Goal: Book appointment/travel/reservation

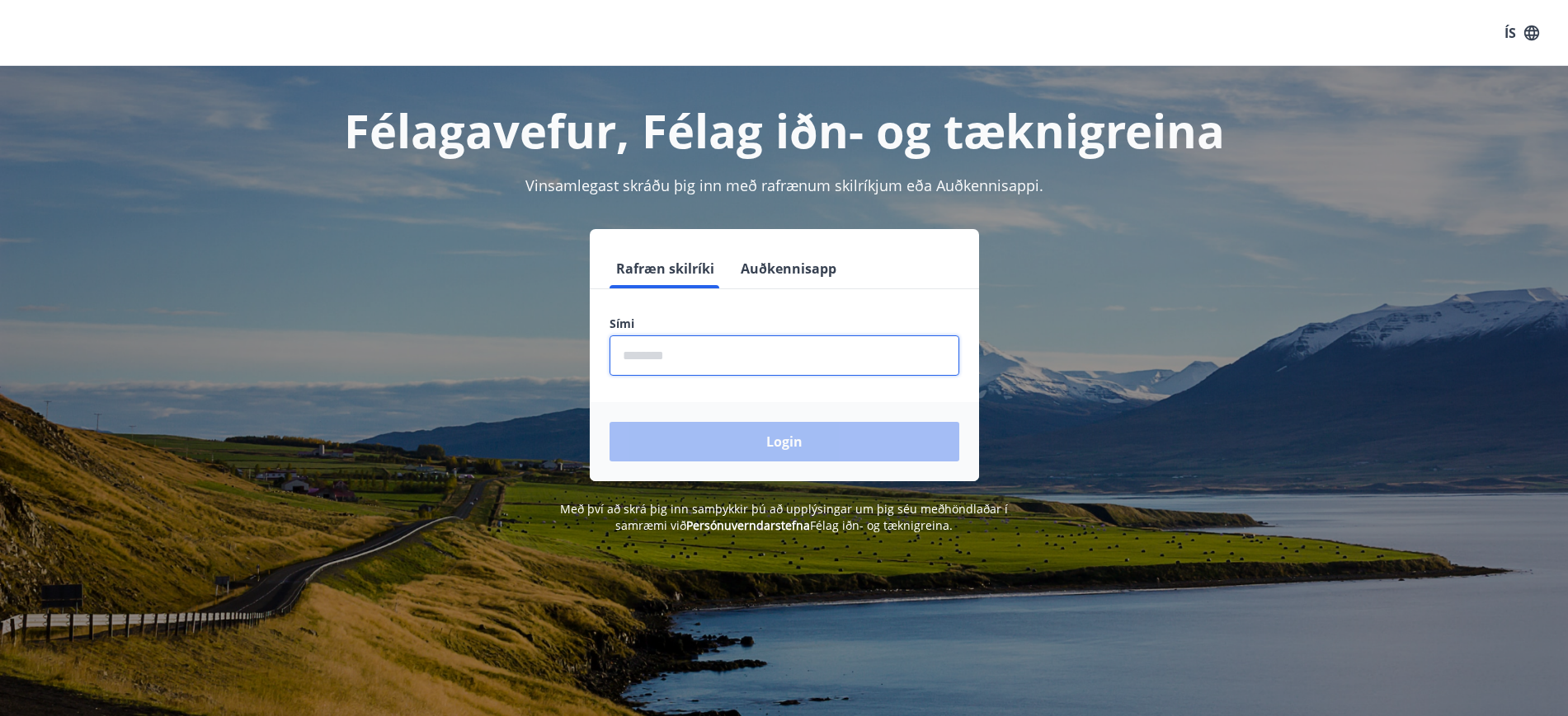
click at [644, 360] on input "phone" at bounding box center [784, 355] width 350 height 41
type input "********"
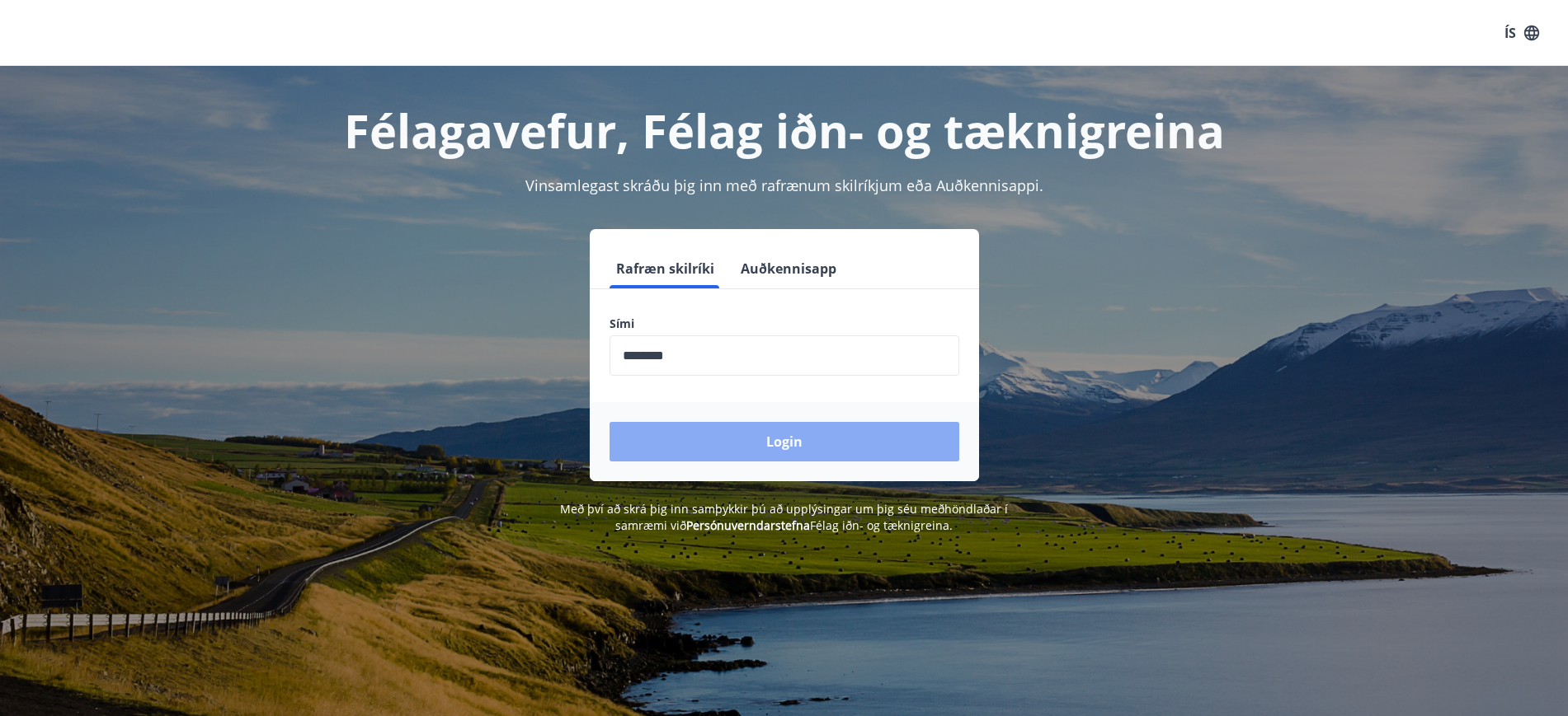
click at [757, 435] on button "Login" at bounding box center [784, 442] width 350 height 40
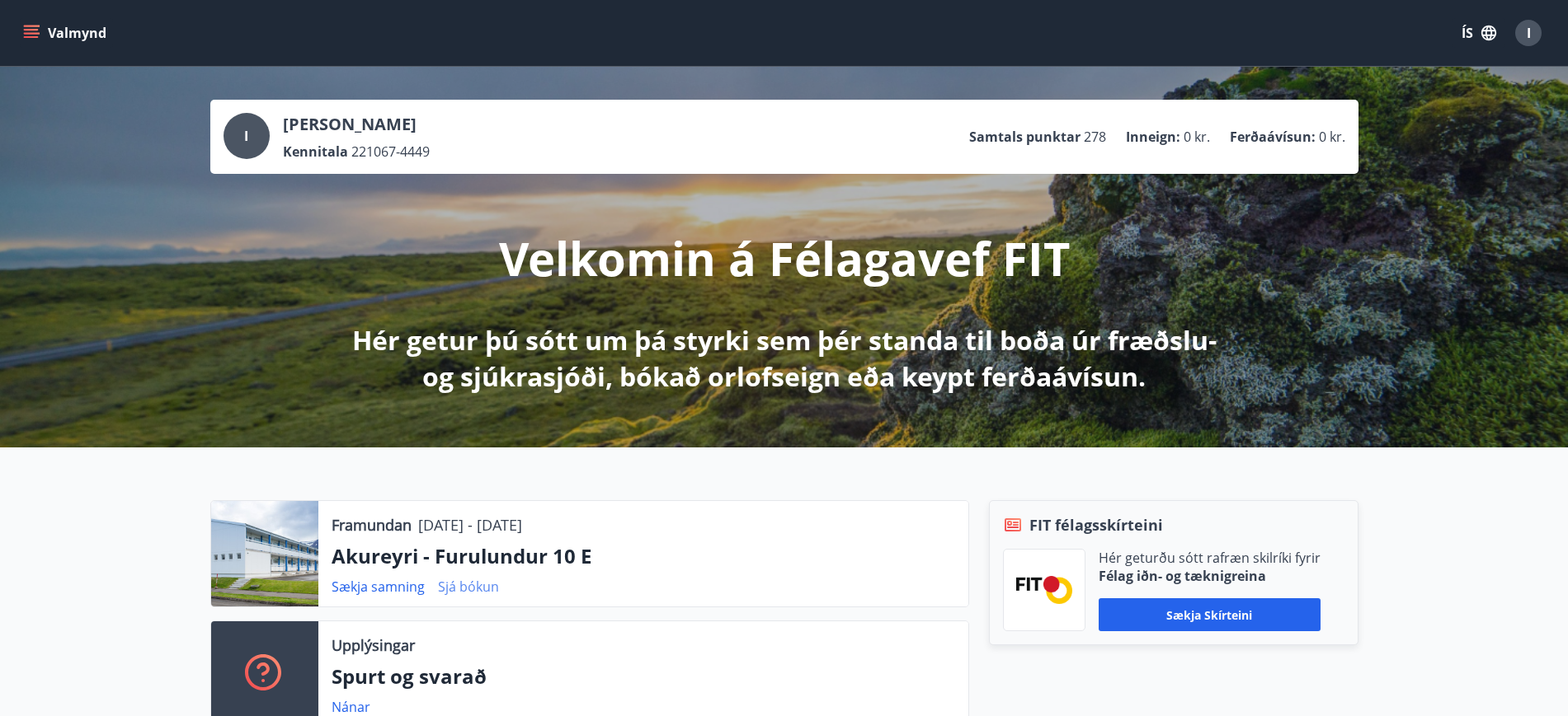
click at [473, 589] on link "Sjá bókun" at bounding box center [469, 587] width 61 height 18
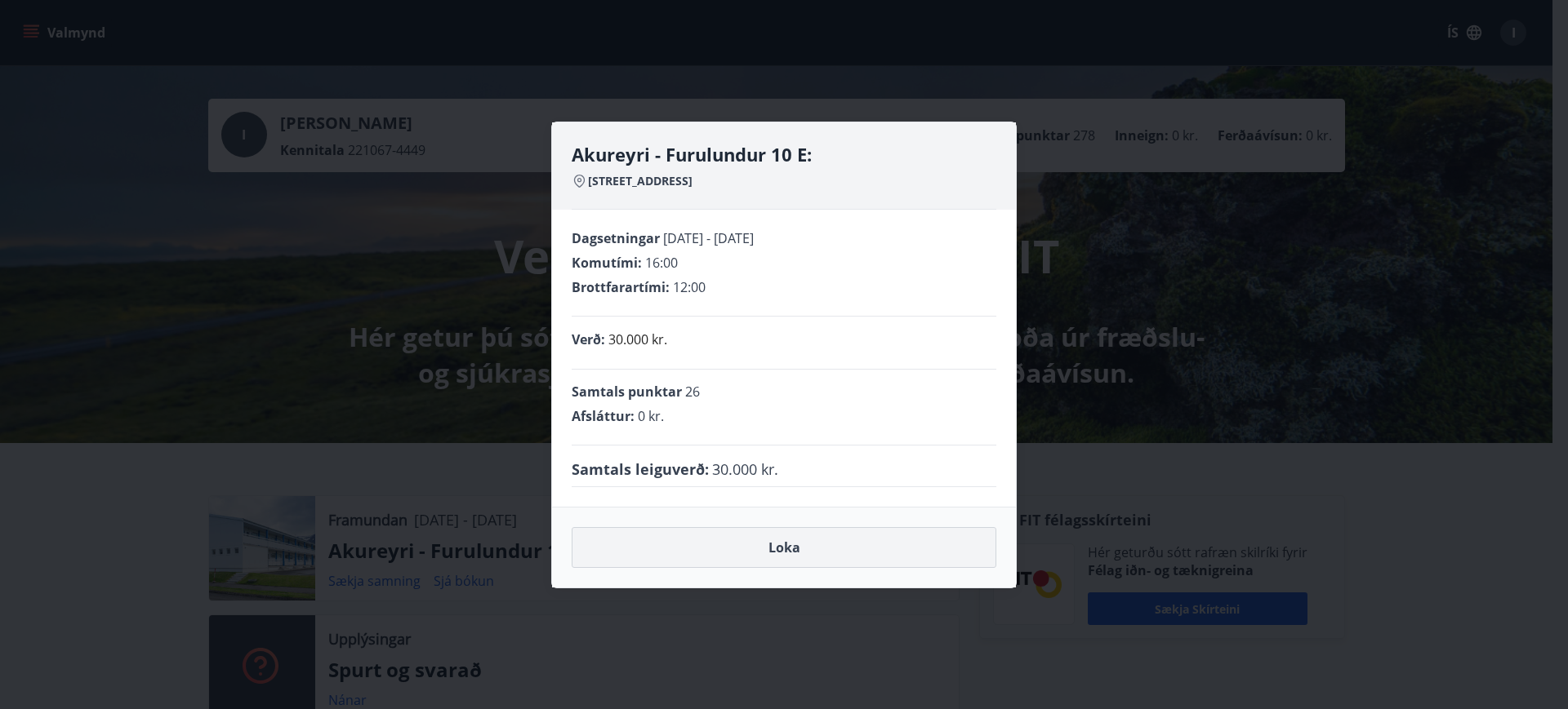
click at [790, 546] on button "Loka" at bounding box center [784, 548] width 425 height 41
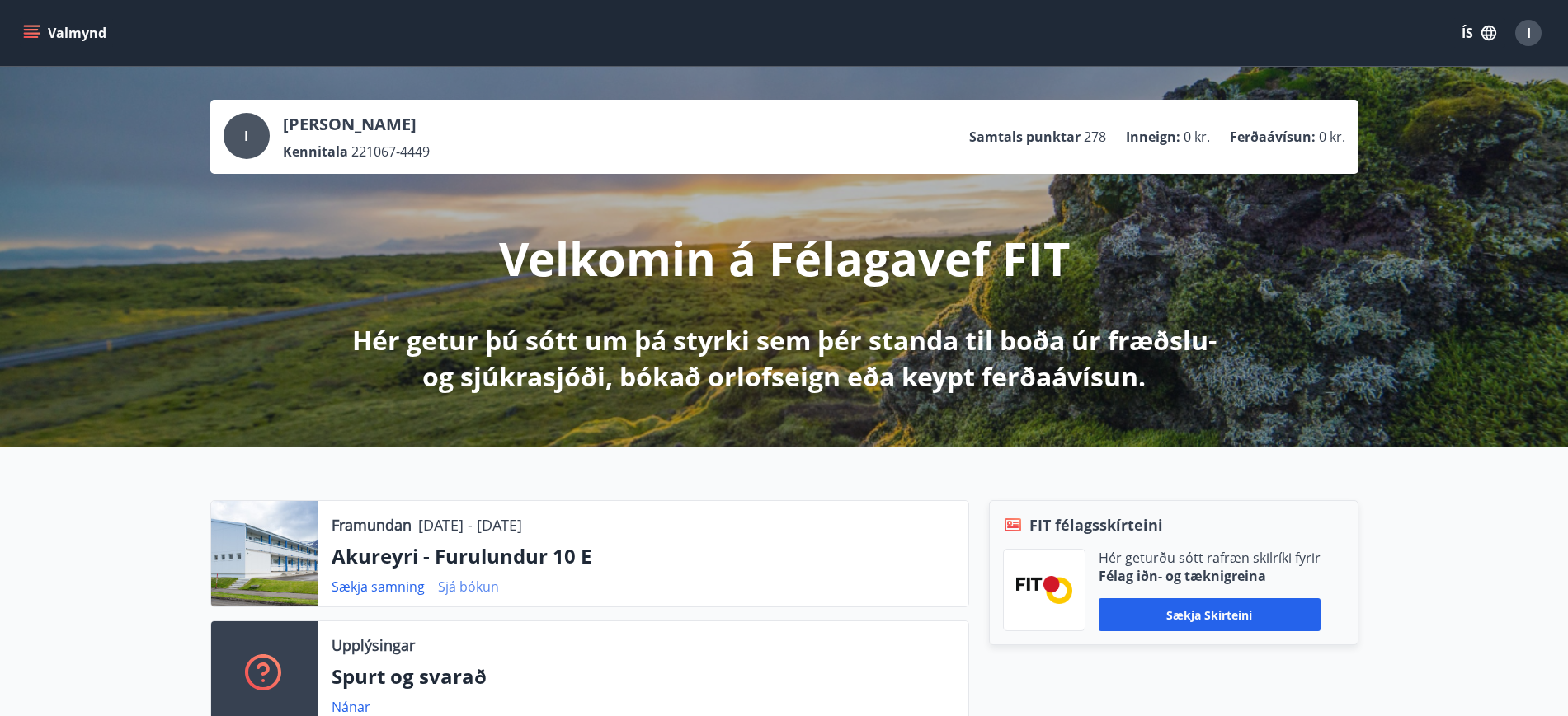
click at [447, 587] on link "Sjá bókun" at bounding box center [469, 587] width 61 height 18
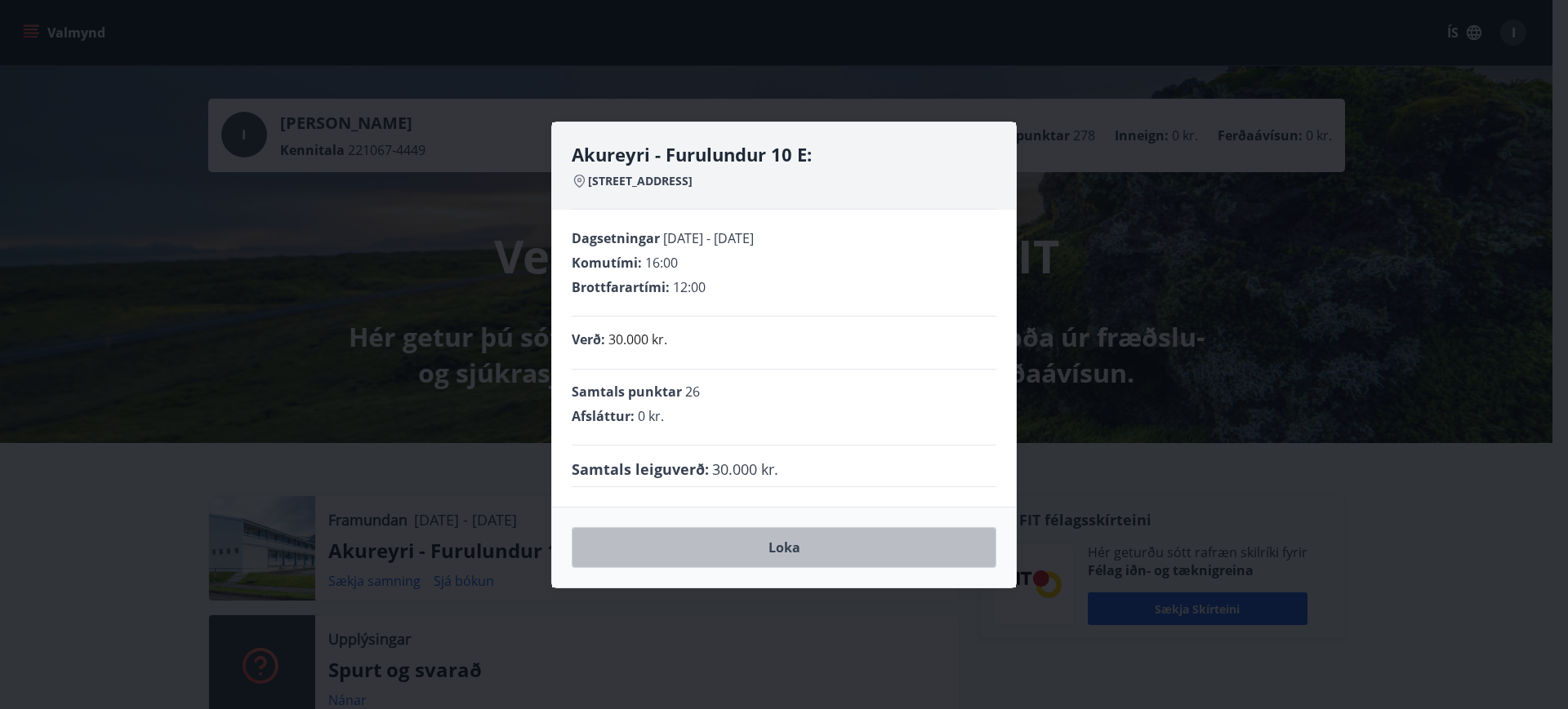
click at [787, 543] on button "Loka" at bounding box center [784, 548] width 425 height 41
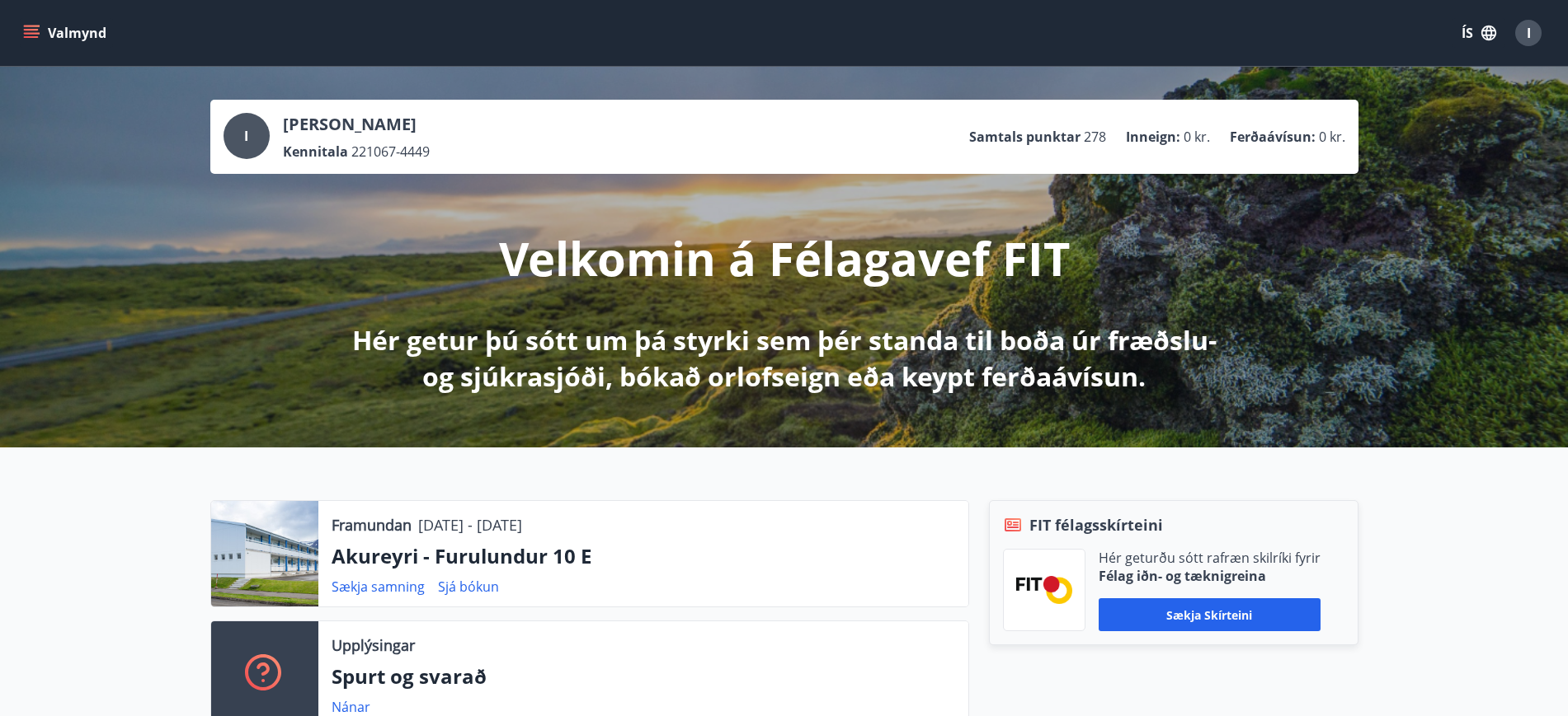
click at [251, 581] on div at bounding box center [264, 554] width 107 height 105
click at [378, 587] on link "Sækja samning" at bounding box center [378, 587] width 94 height 18
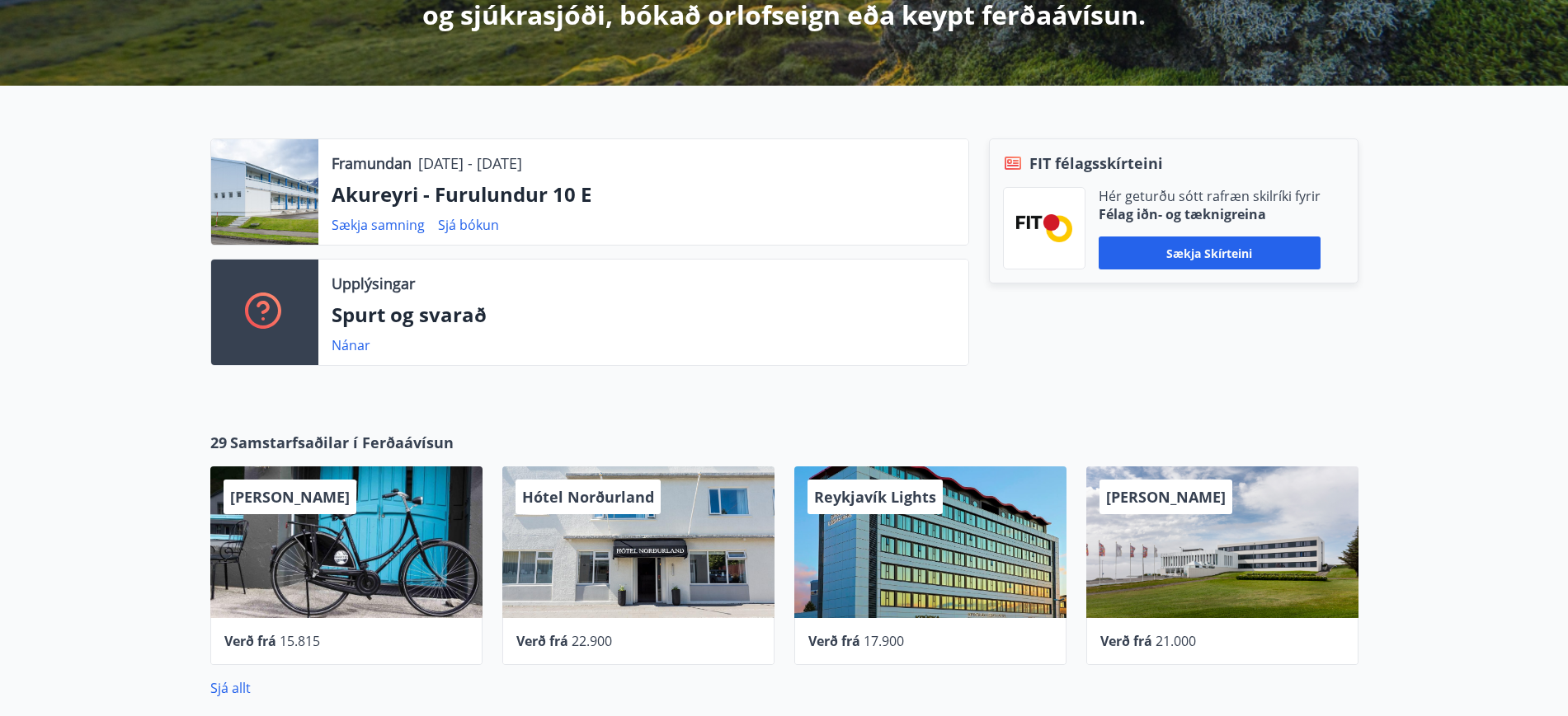
scroll to position [352, 0]
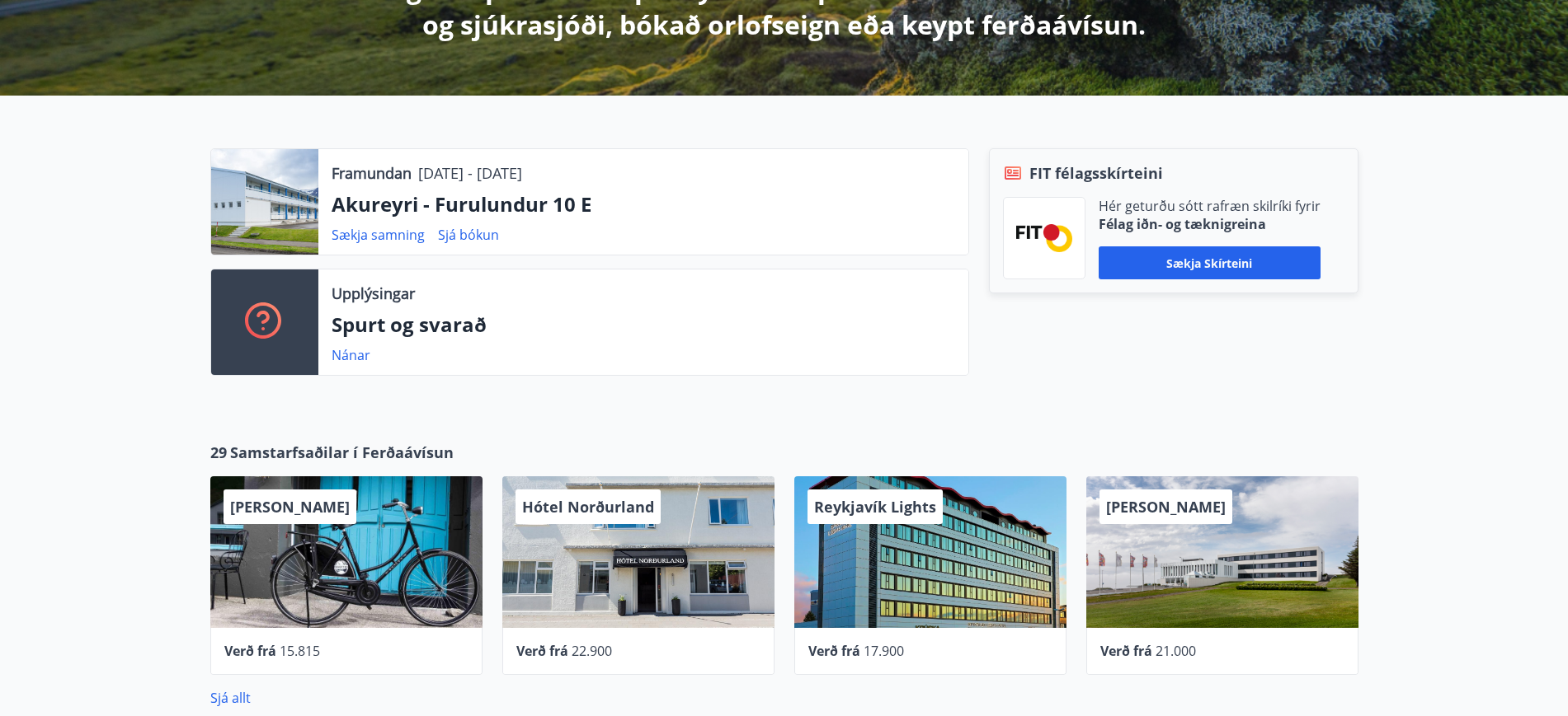
click at [242, 173] on div at bounding box center [264, 201] width 107 height 105
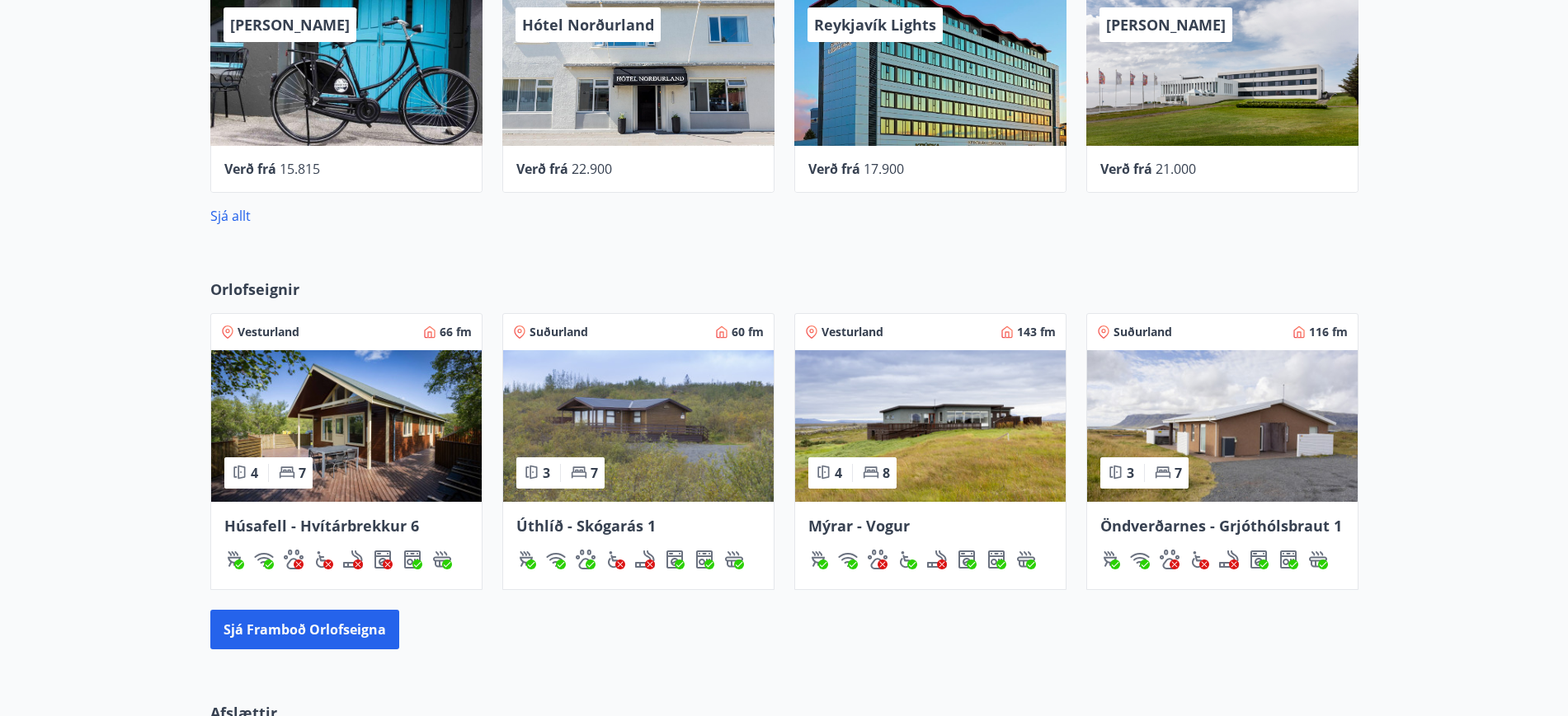
scroll to position [837, 0]
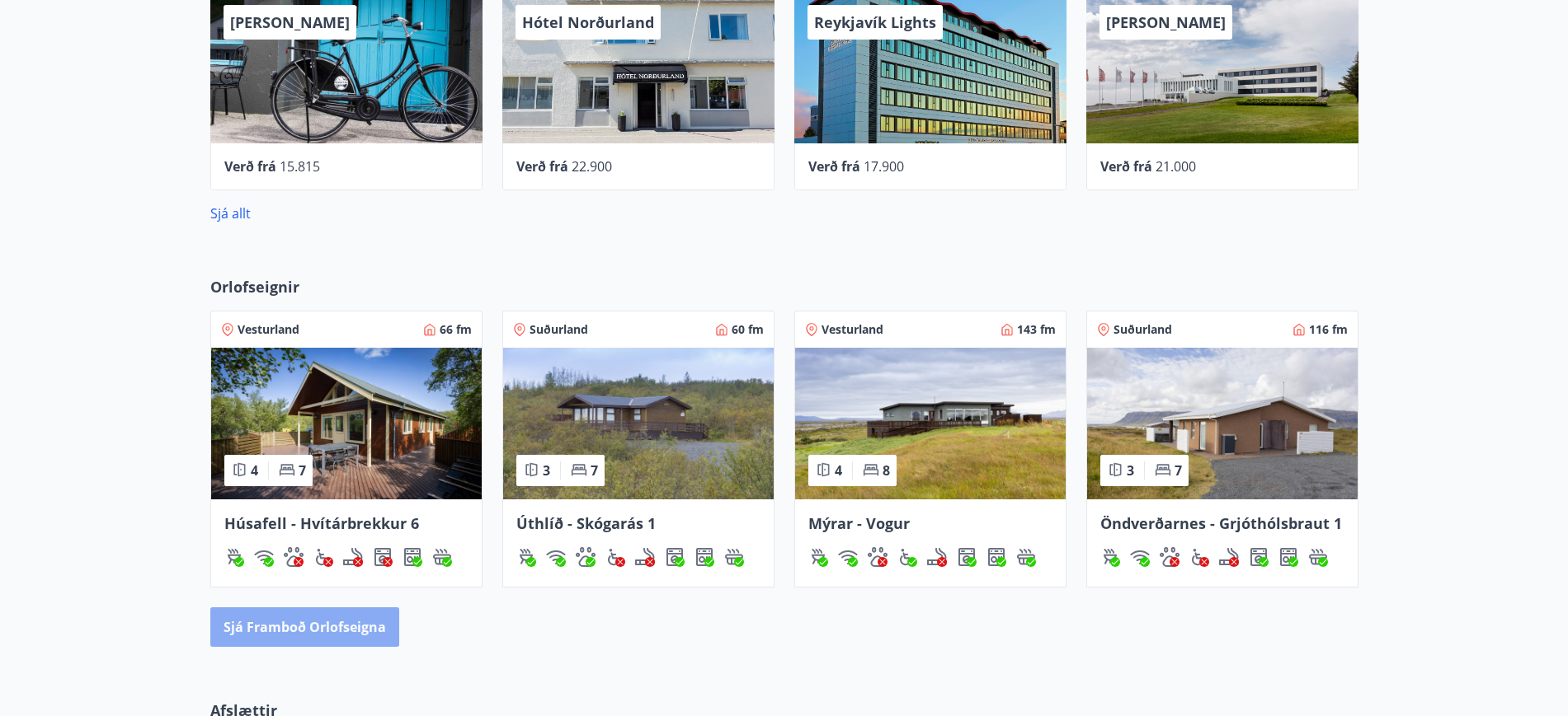
click at [371, 632] on button "Sjá framboð orlofseigna" at bounding box center [305, 627] width 189 height 40
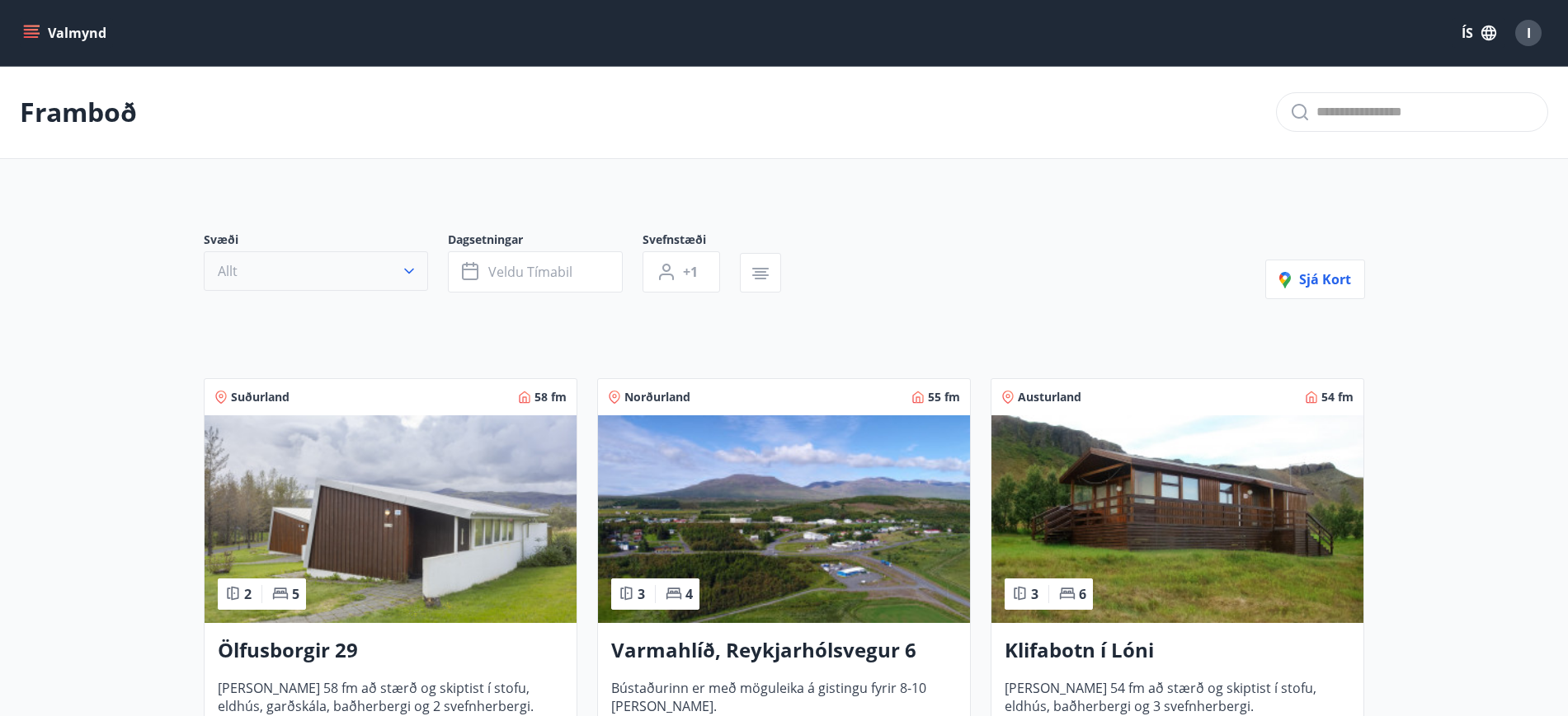
click at [408, 269] on icon "button" at bounding box center [409, 272] width 17 height 17
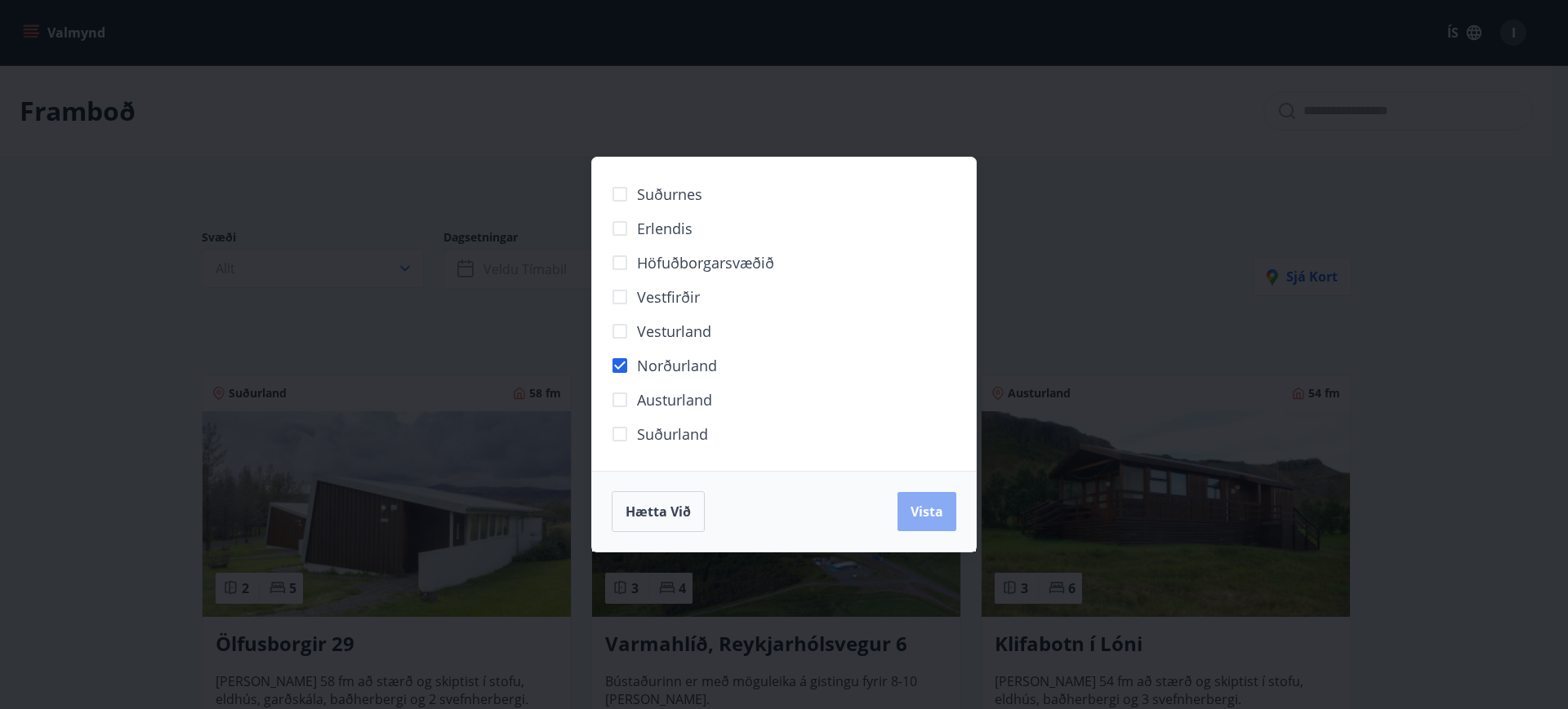
click at [929, 507] on span "Vista" at bounding box center [927, 511] width 33 height 18
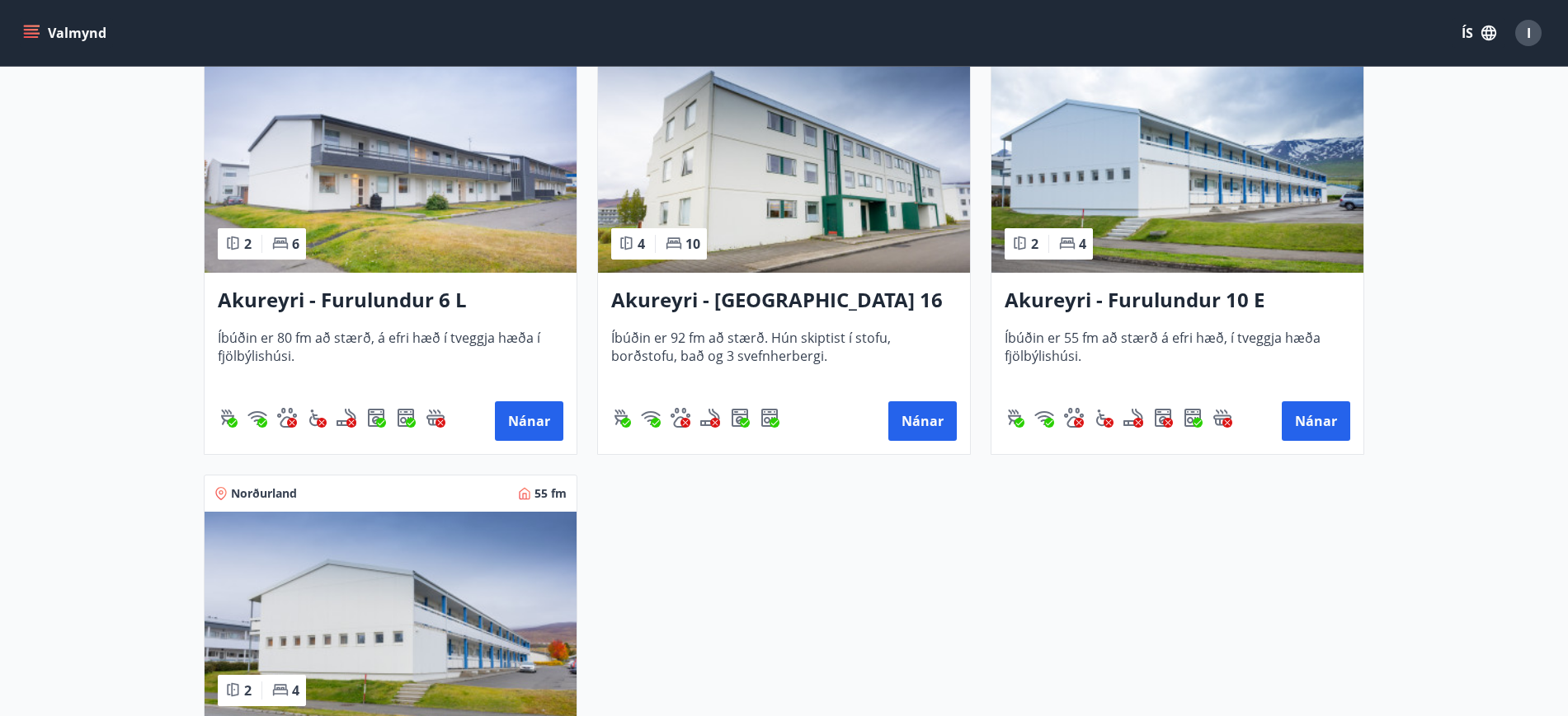
scroll to position [870, 0]
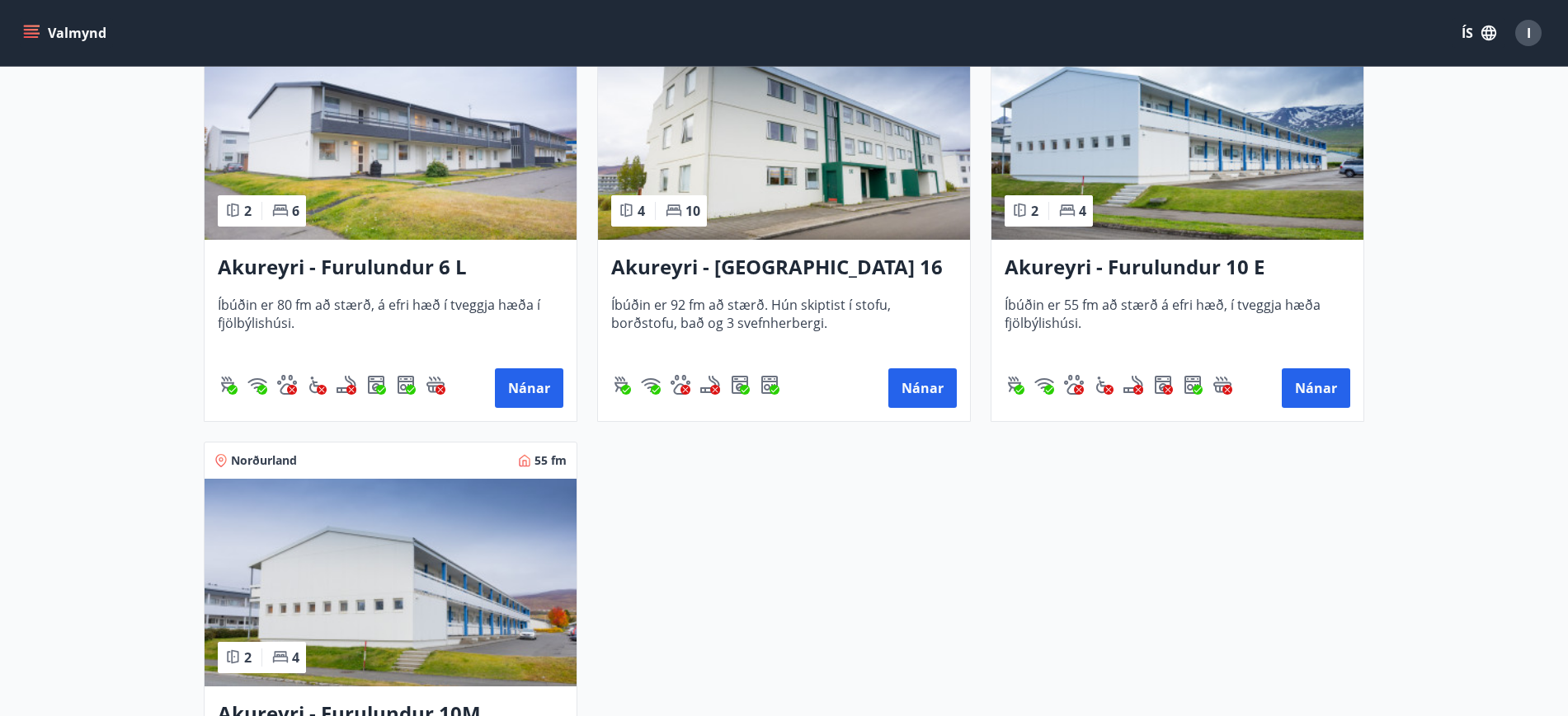
click at [1129, 265] on h3 "Akureyri - Furulundur 10 E" at bounding box center [1177, 268] width 345 height 30
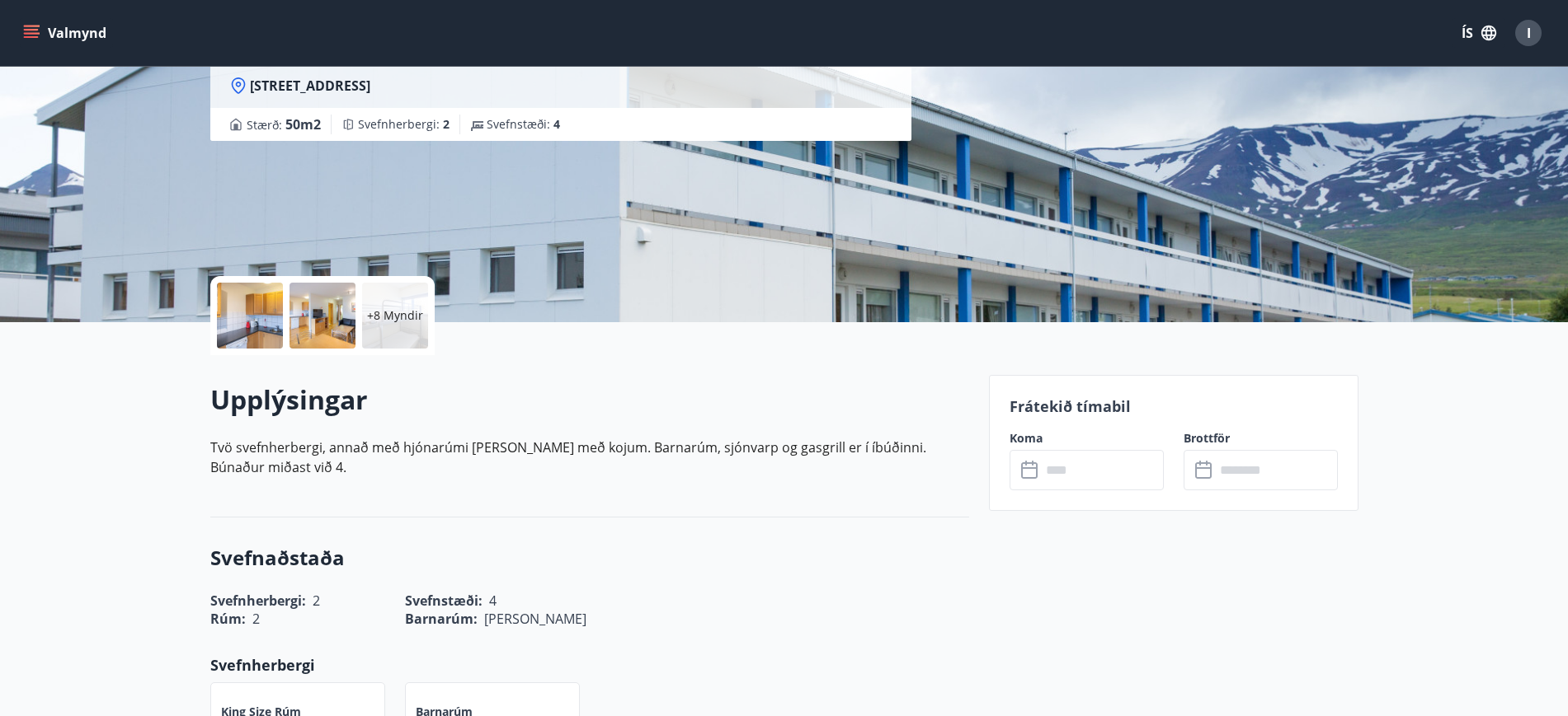
scroll to position [182, 0]
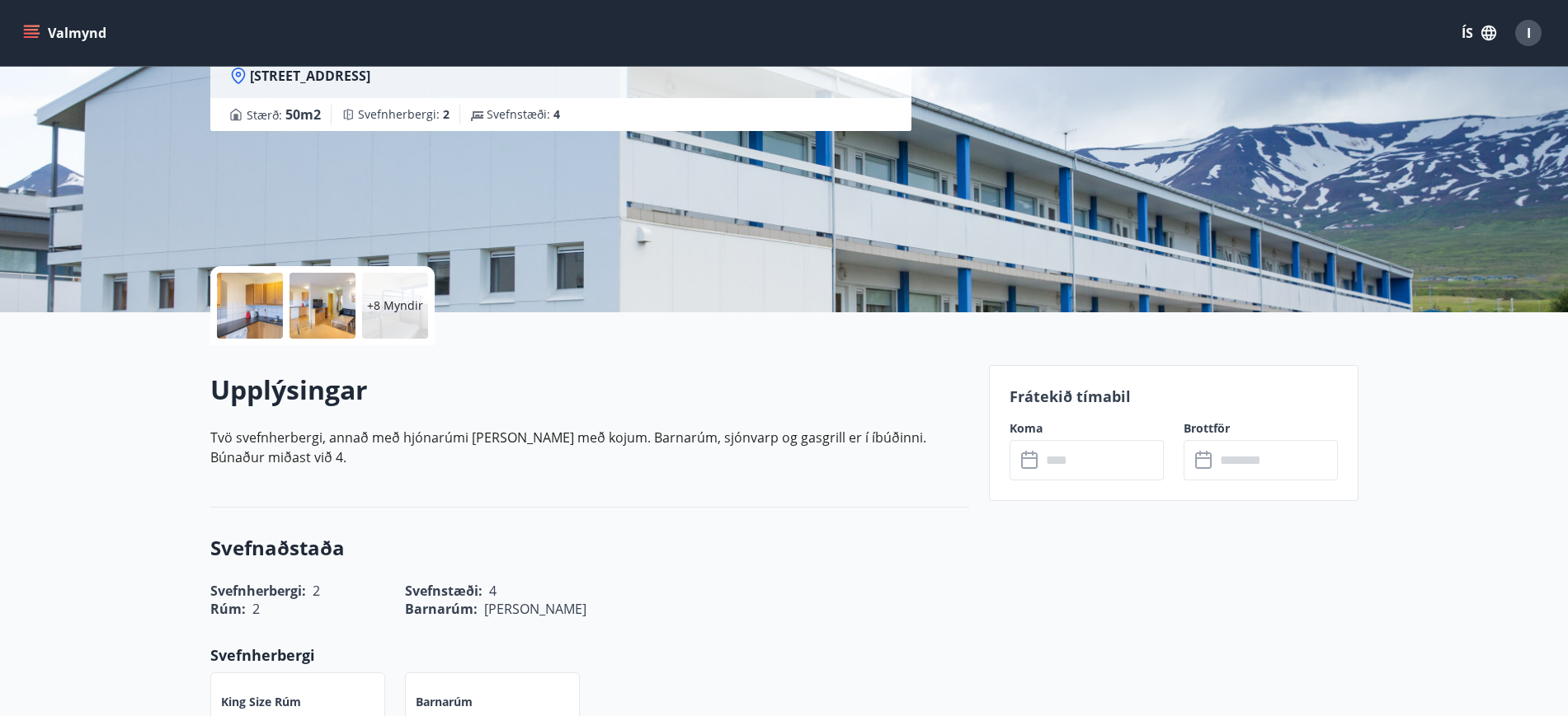
click at [396, 305] on p "+8 Myndir" at bounding box center [395, 306] width 56 height 17
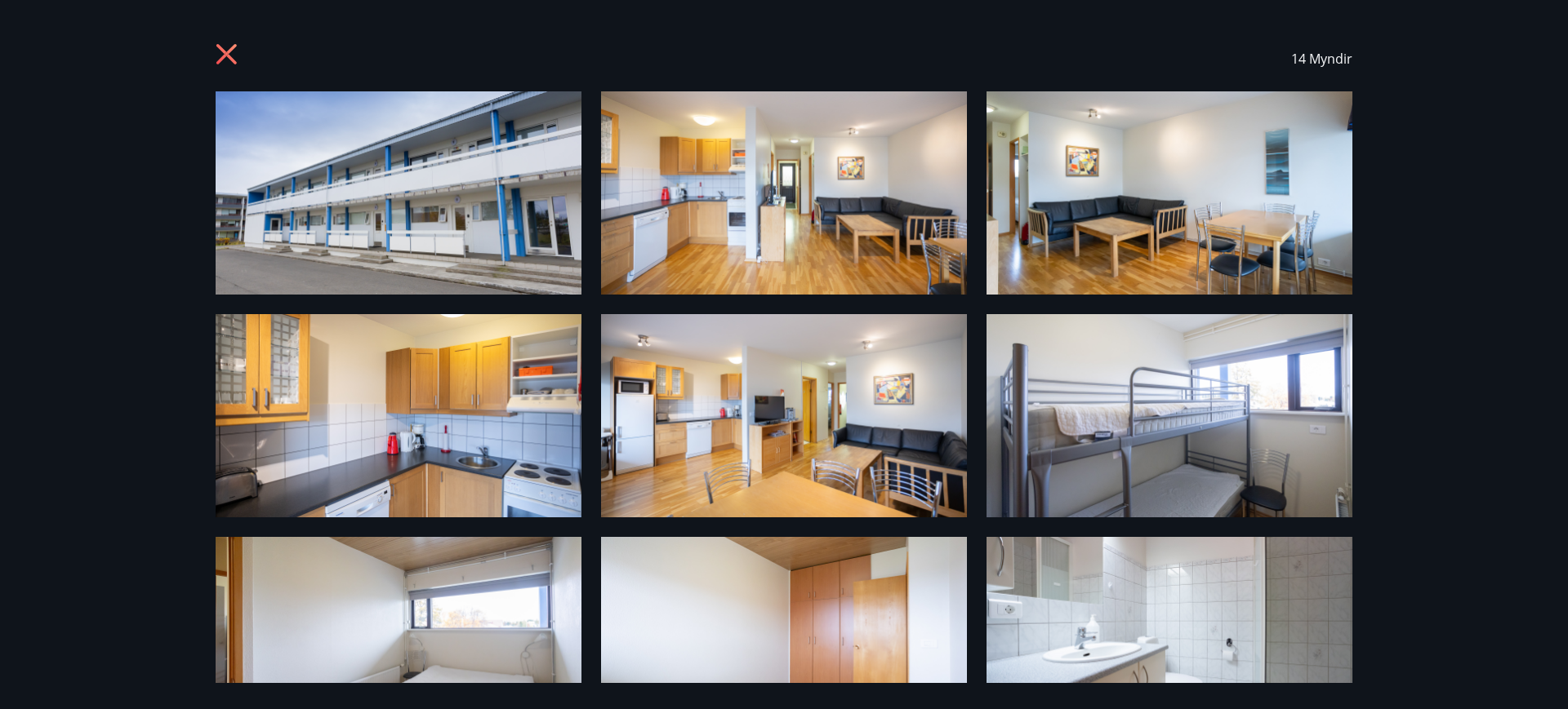
click at [405, 240] on img at bounding box center [399, 193] width 366 height 203
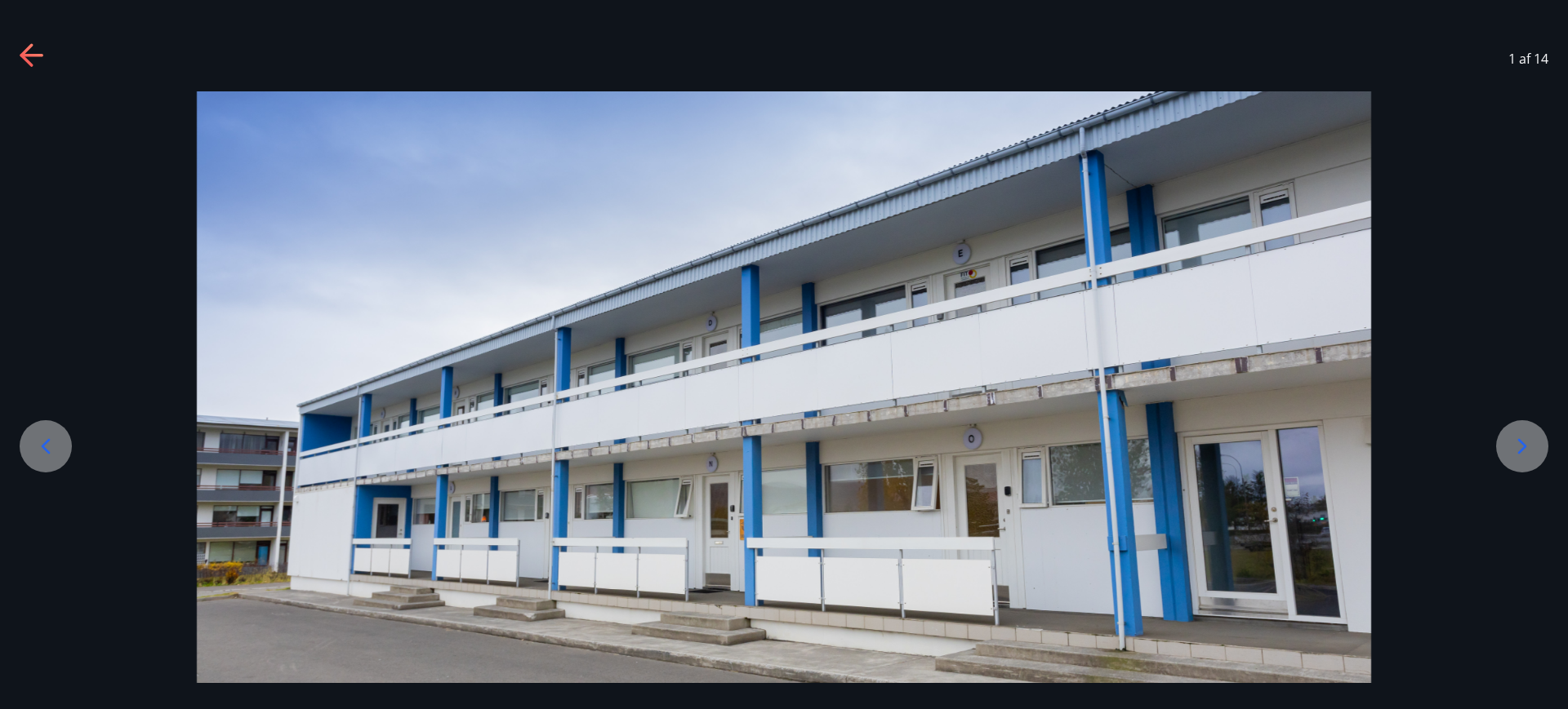
click at [1529, 452] on icon at bounding box center [1522, 447] width 26 height 26
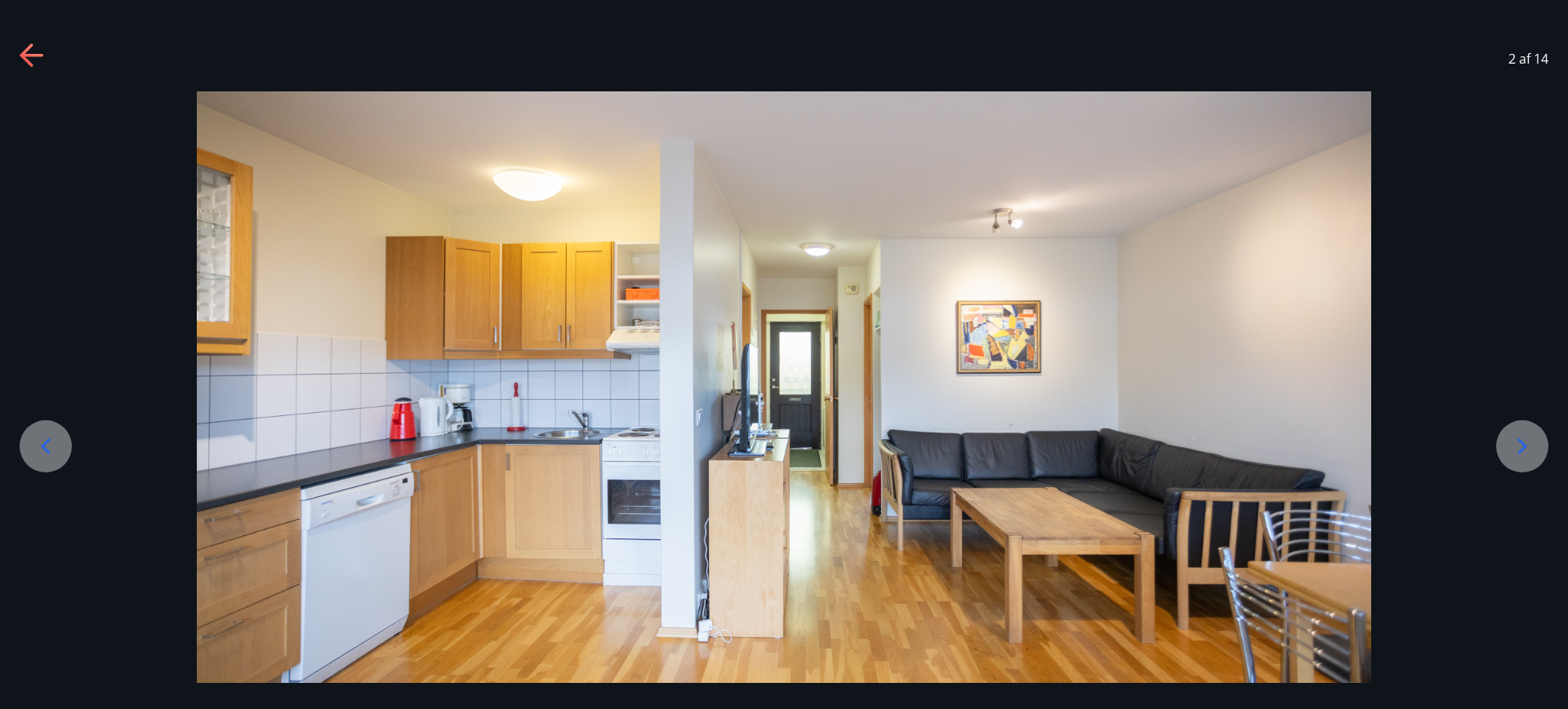
click at [1529, 452] on icon at bounding box center [1522, 447] width 26 height 26
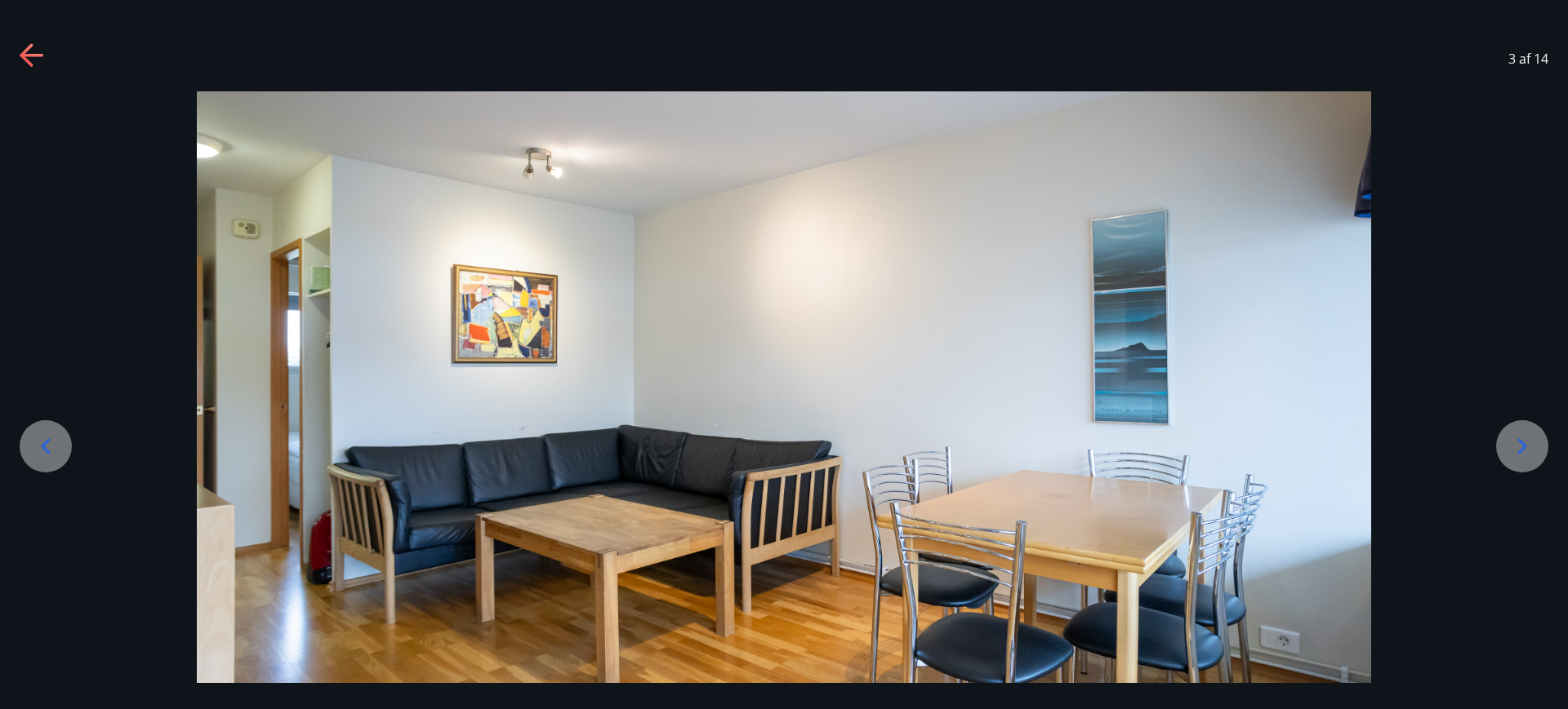
click at [1529, 452] on icon at bounding box center [1522, 447] width 26 height 26
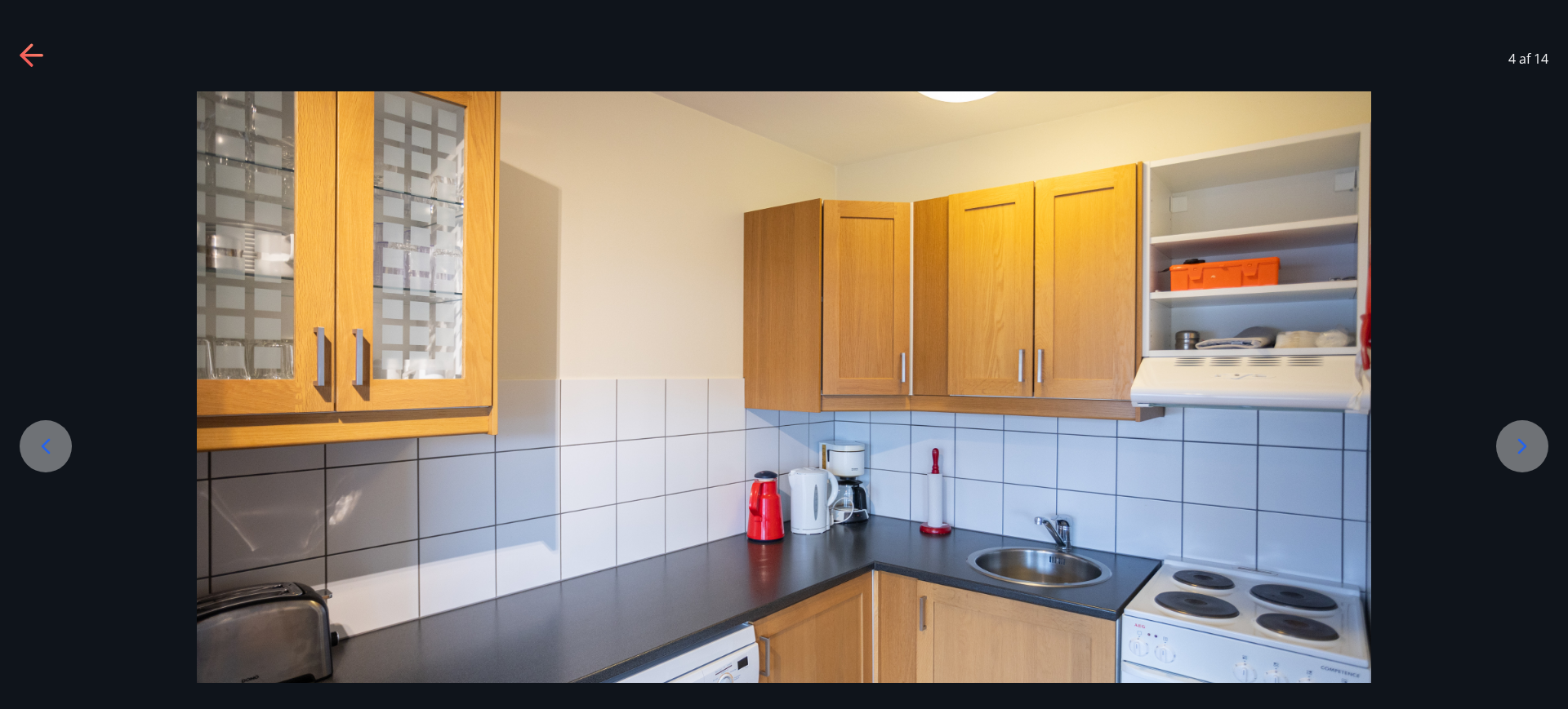
click at [1529, 452] on icon at bounding box center [1522, 447] width 26 height 26
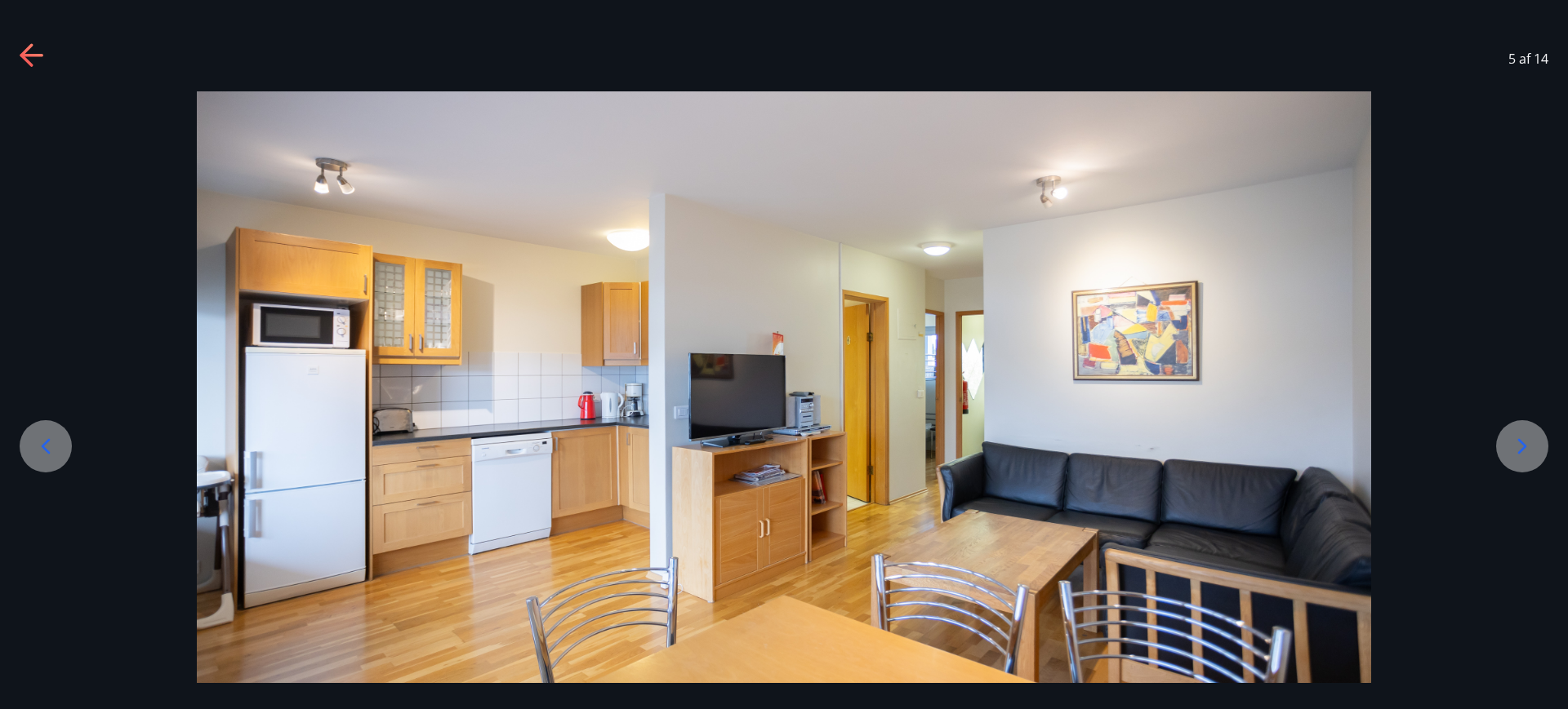
click at [1529, 452] on icon at bounding box center [1522, 447] width 26 height 26
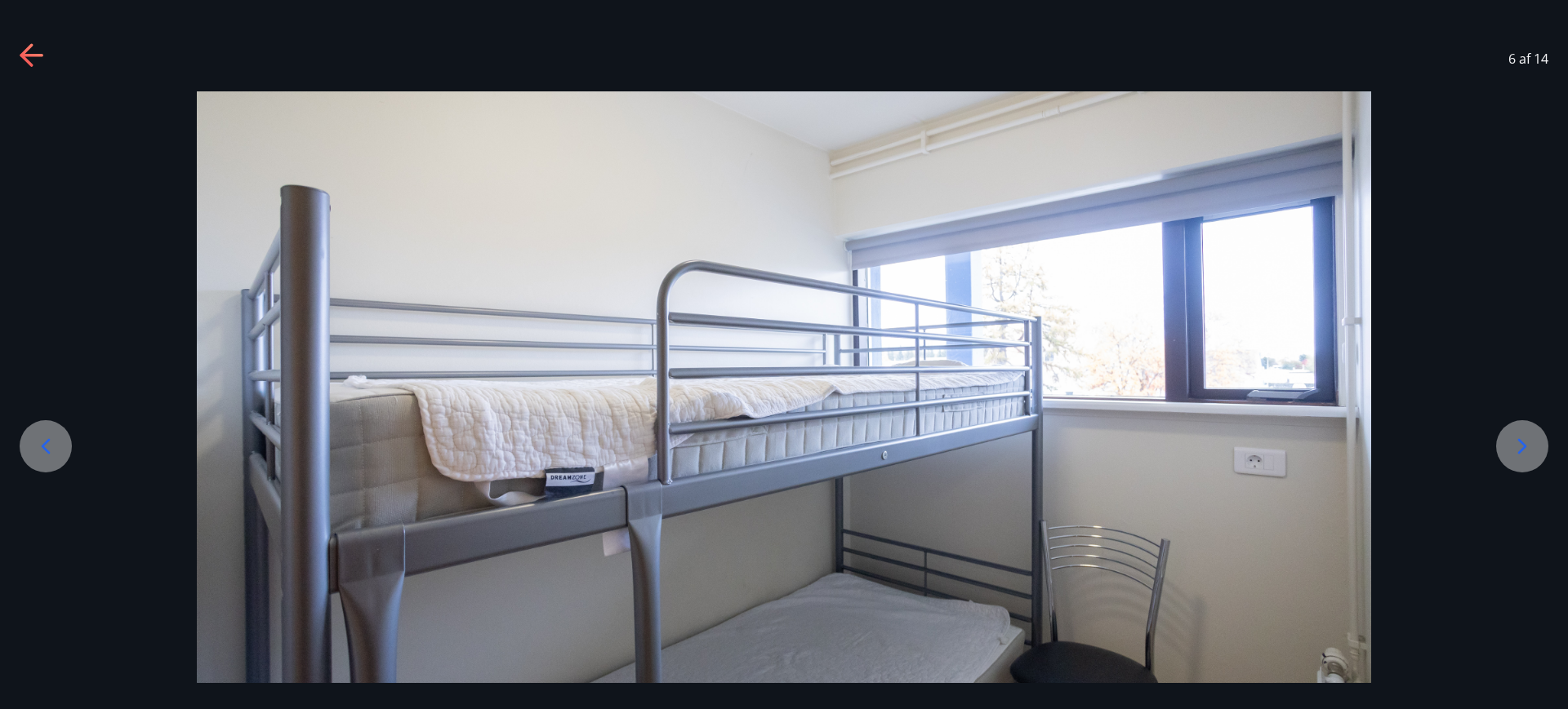
click at [1529, 454] on icon at bounding box center [1522, 447] width 26 height 26
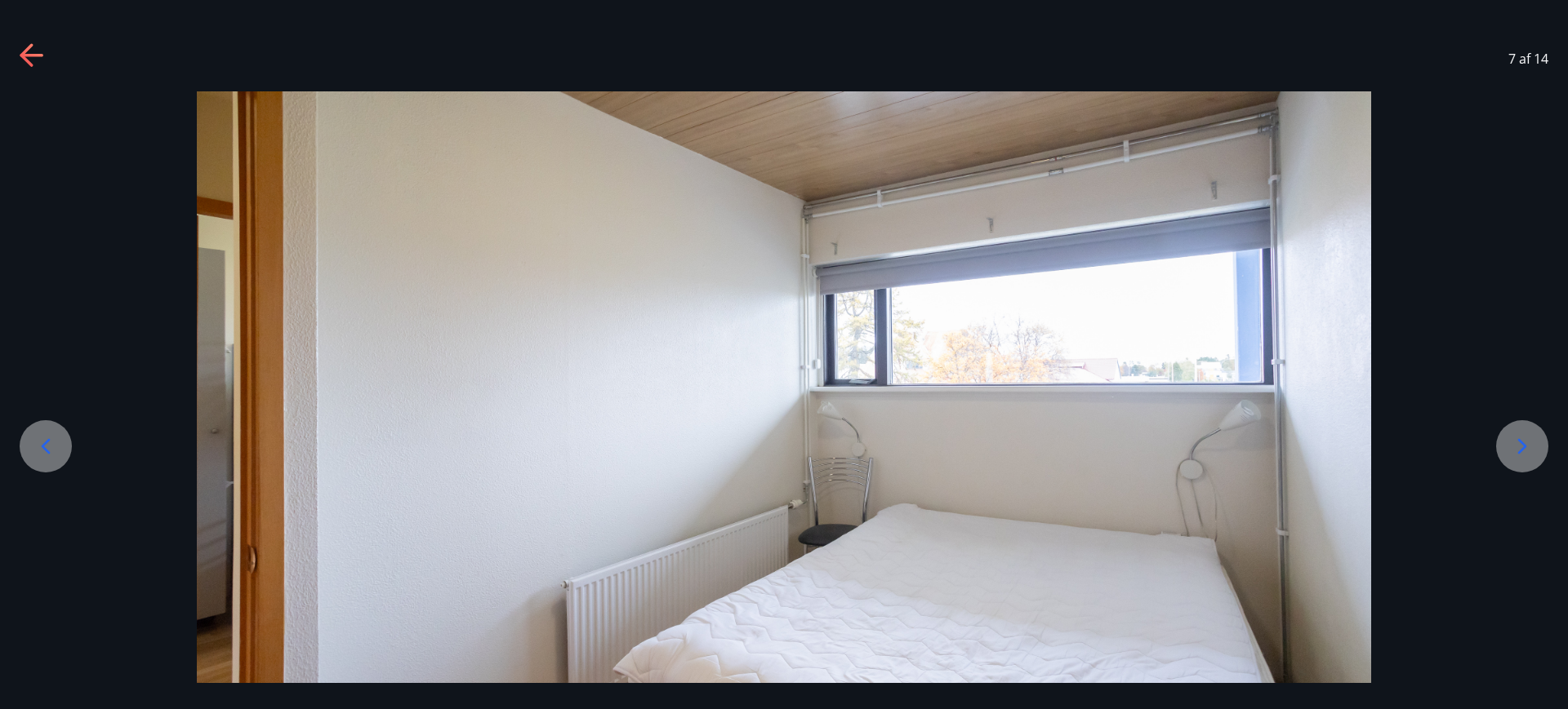
click at [1529, 454] on icon at bounding box center [1522, 447] width 26 height 26
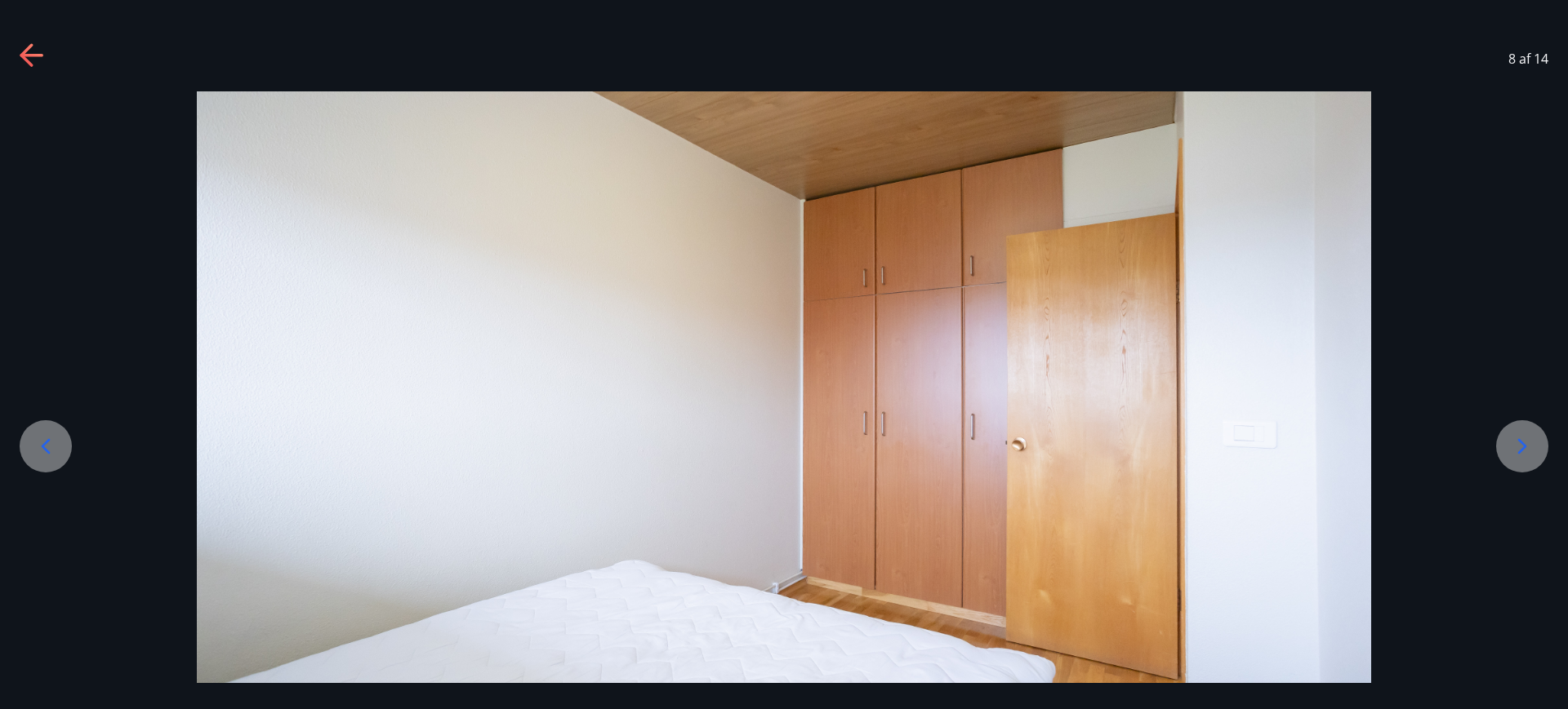
click at [1529, 454] on icon at bounding box center [1522, 447] width 26 height 26
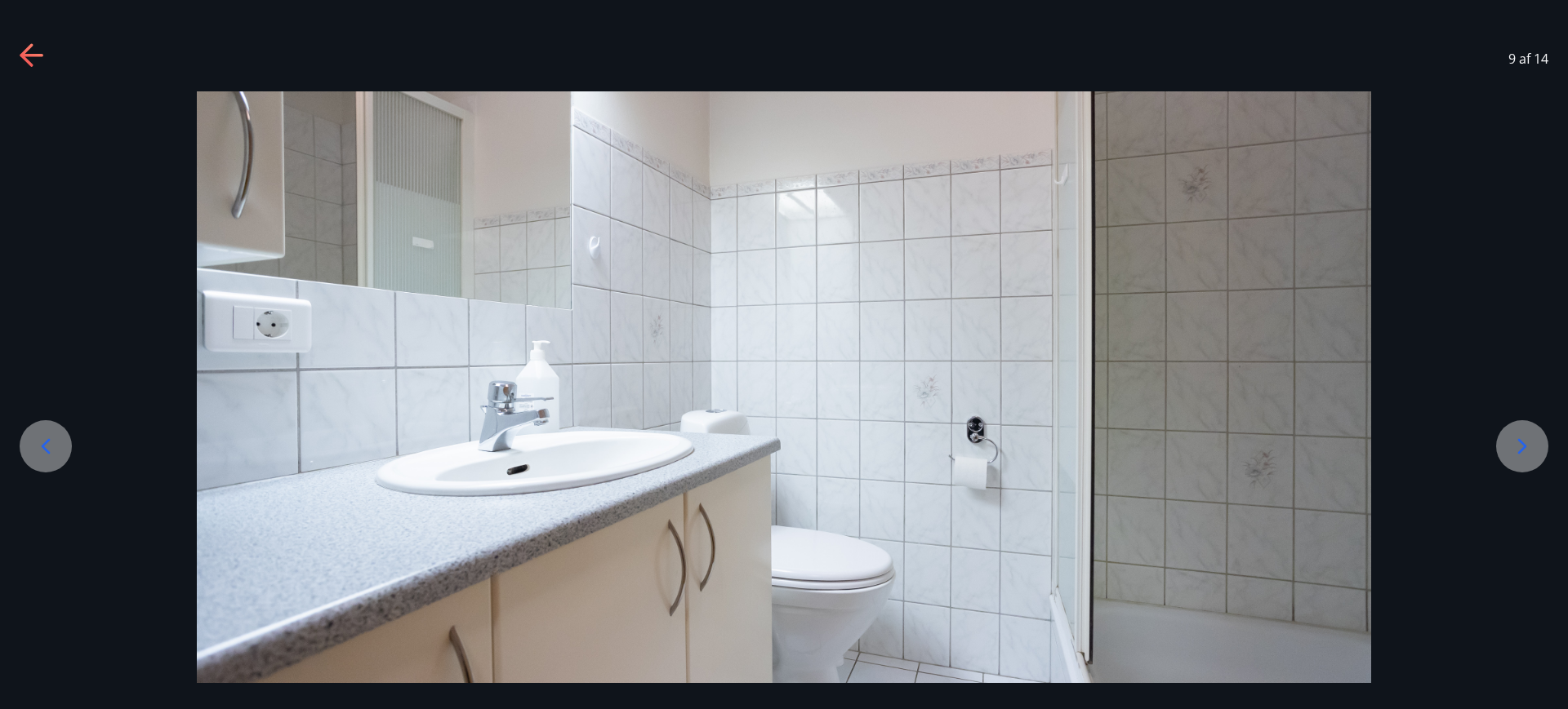
click at [1529, 454] on icon at bounding box center [1522, 447] width 26 height 26
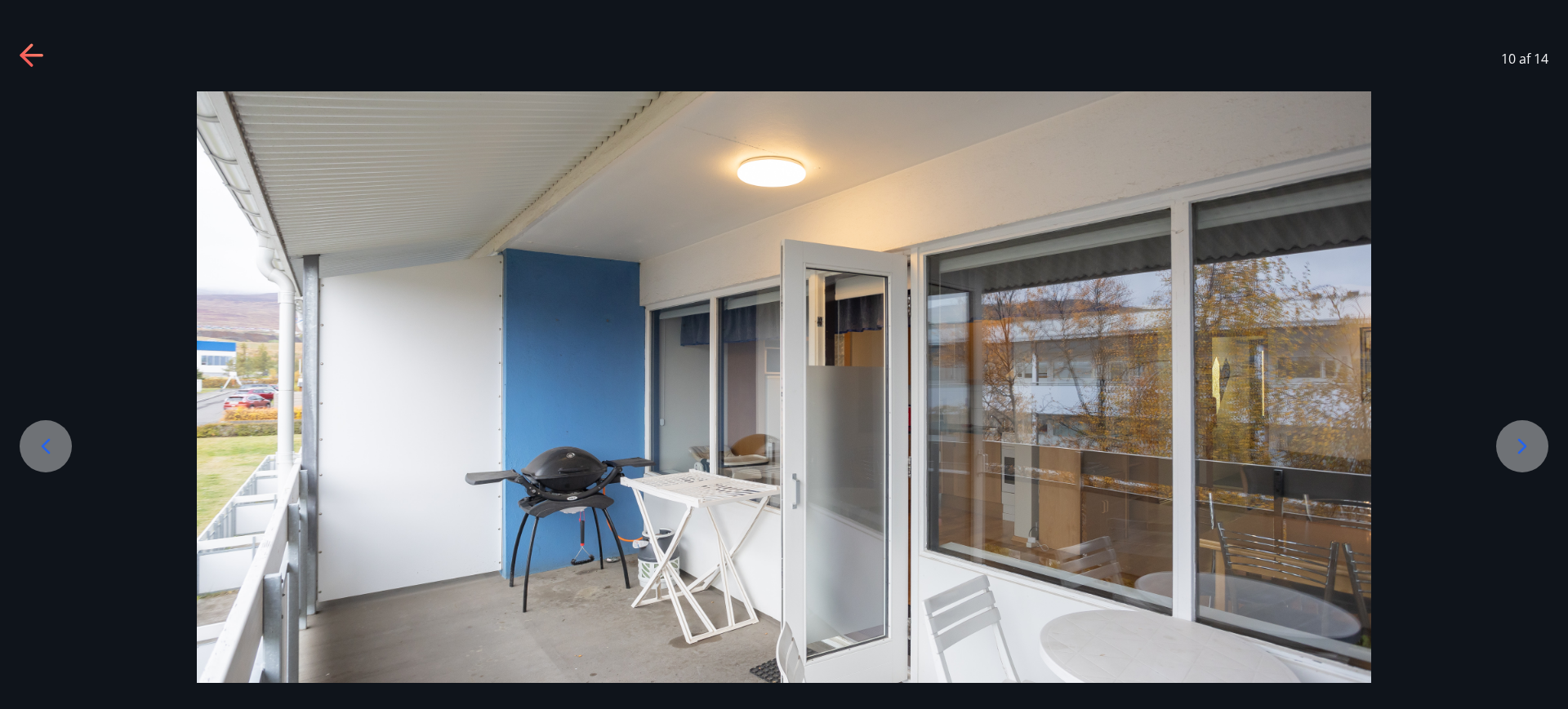
click at [1529, 454] on icon at bounding box center [1522, 447] width 26 height 26
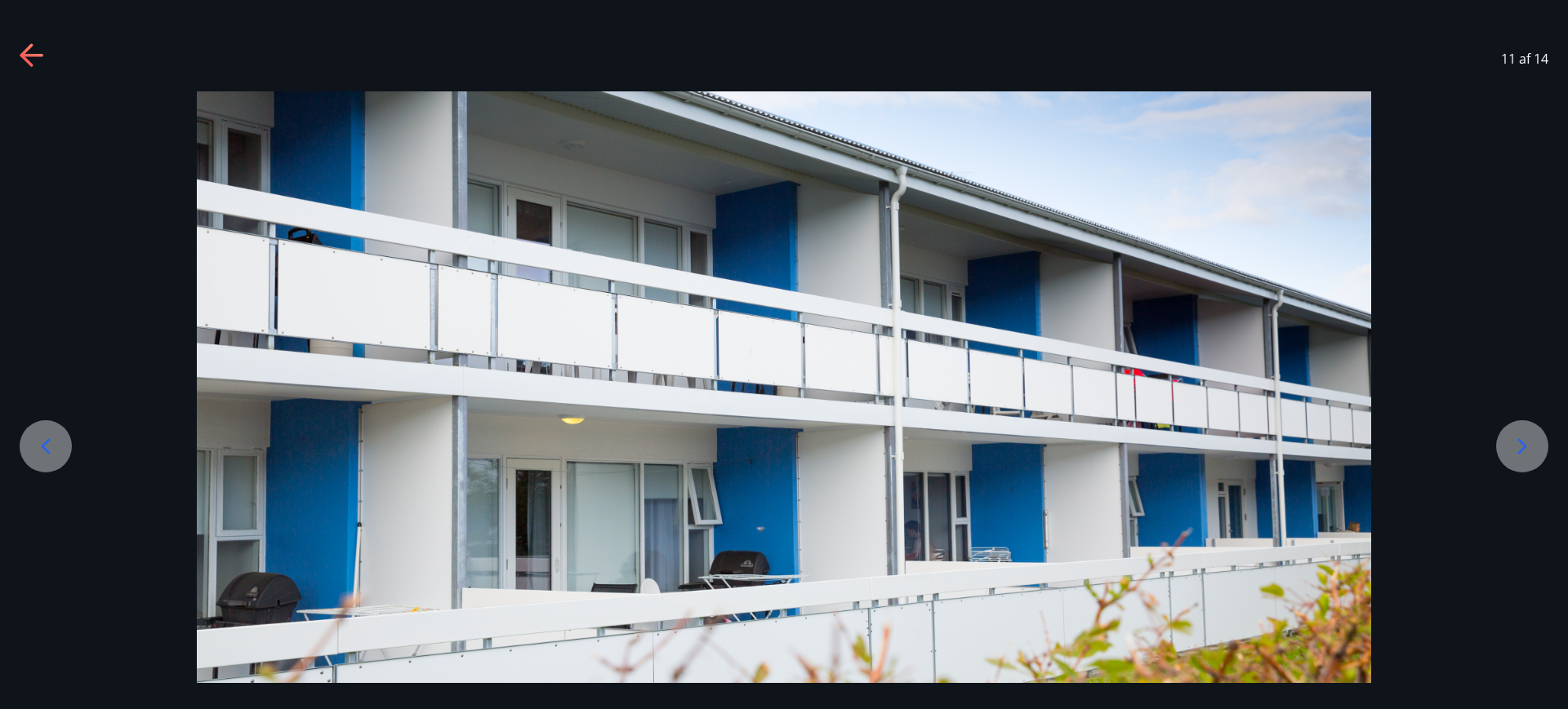
click at [1529, 454] on icon at bounding box center [1522, 447] width 26 height 26
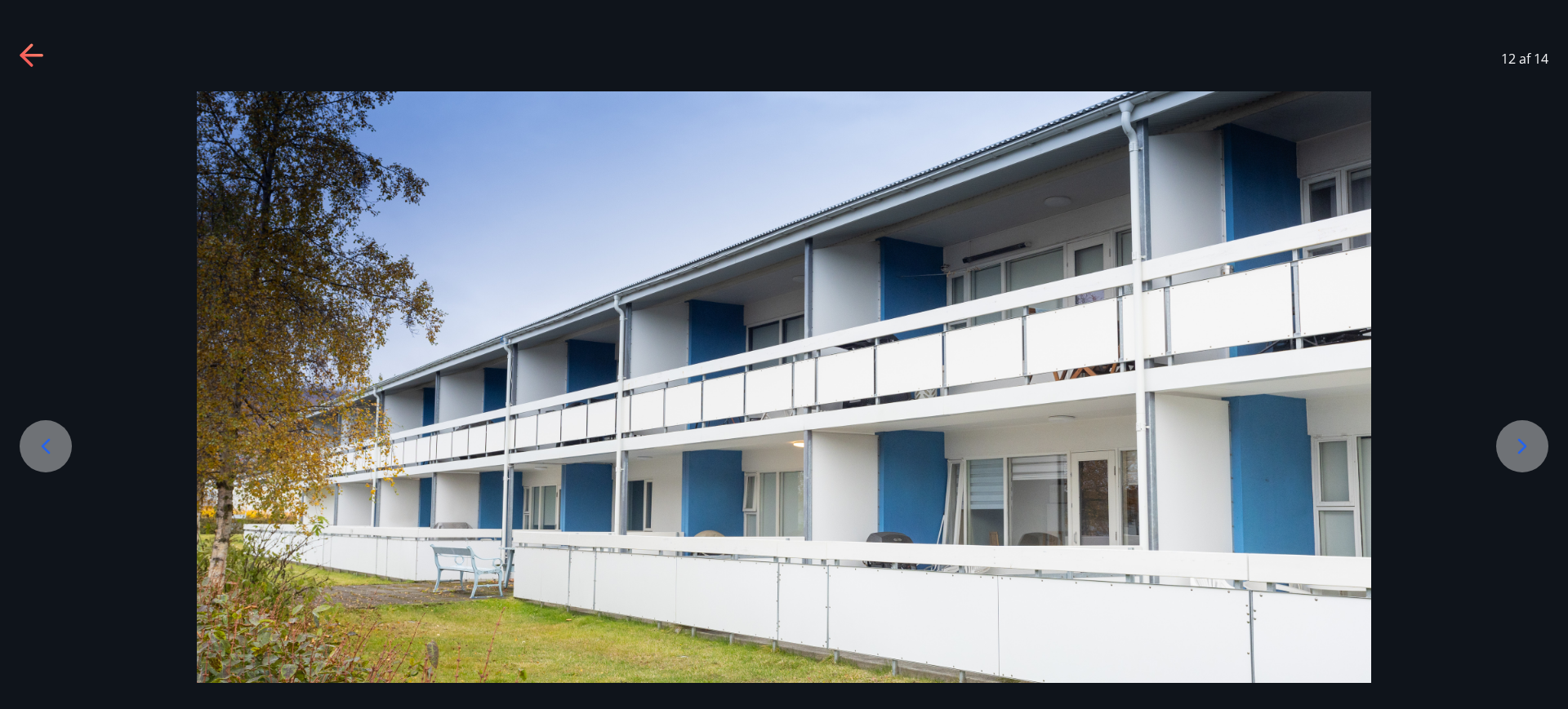
click at [1529, 454] on icon at bounding box center [1522, 447] width 26 height 26
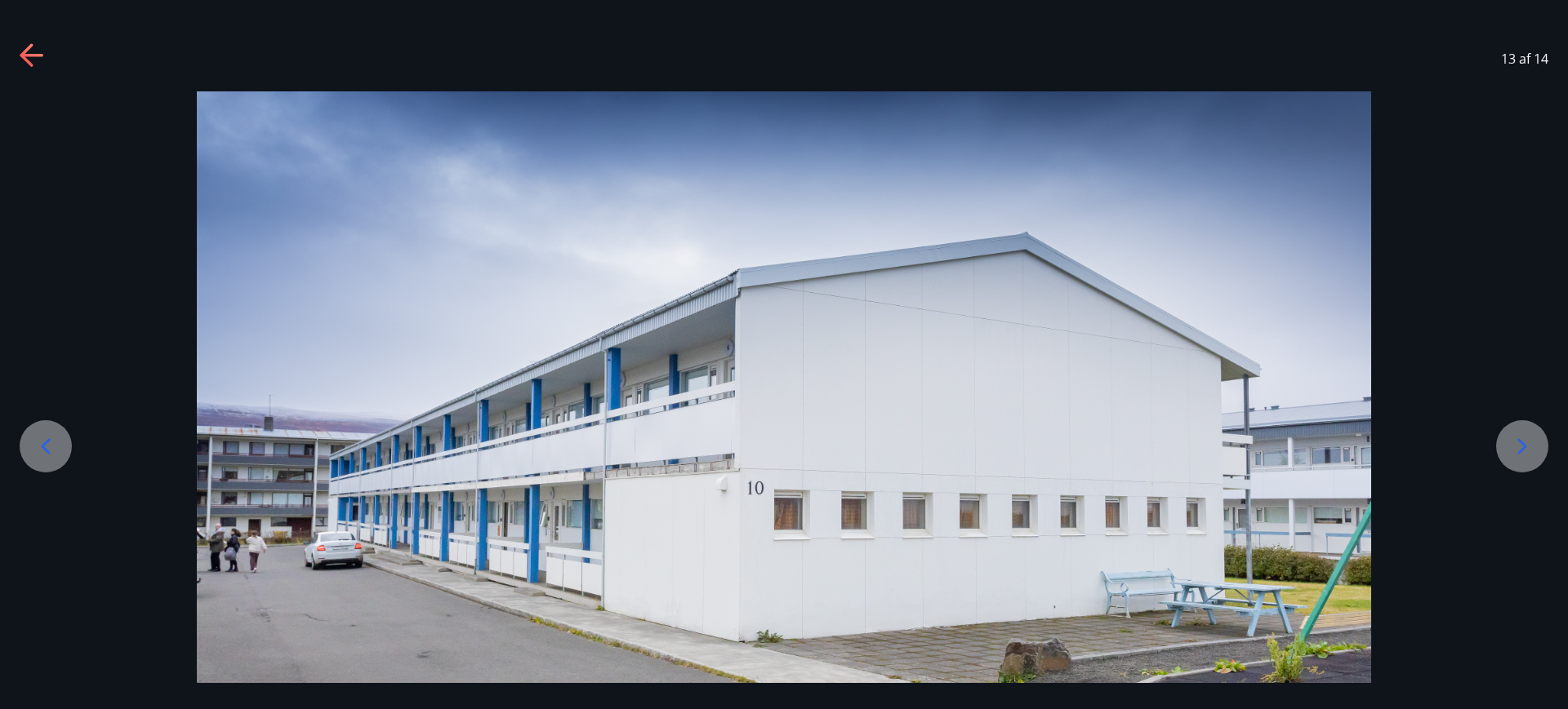
click at [1529, 454] on icon at bounding box center [1522, 447] width 26 height 26
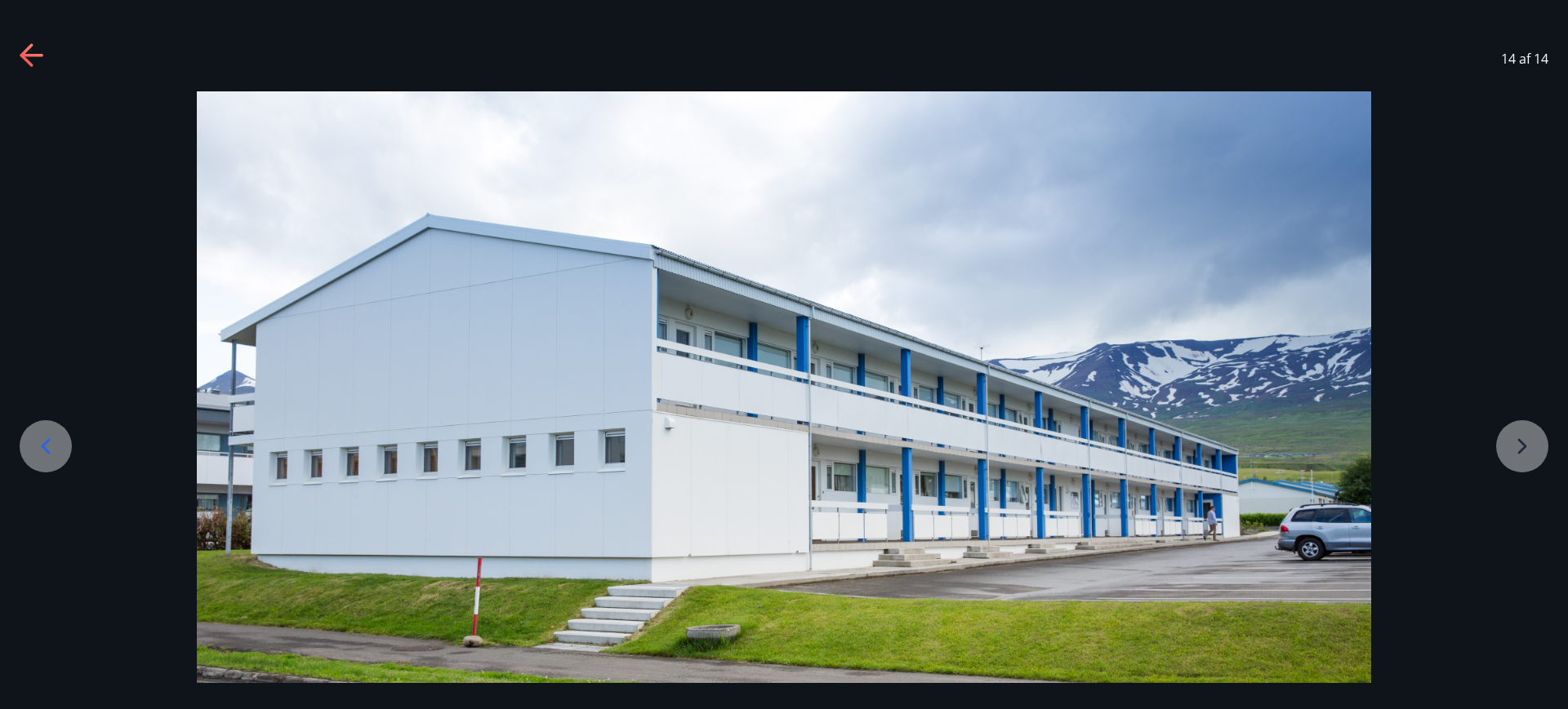
click at [35, 461] on div at bounding box center [46, 447] width 52 height 52
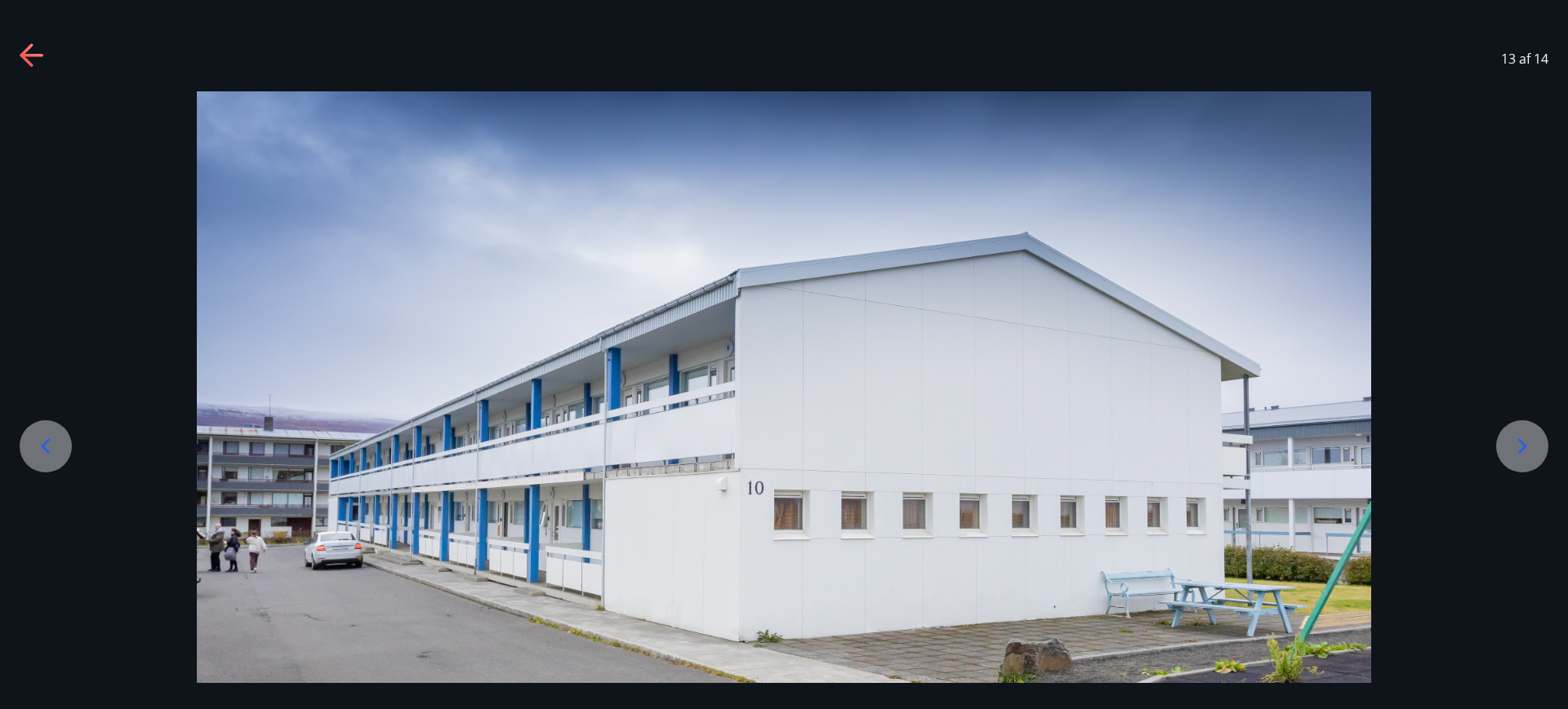
click at [35, 461] on div at bounding box center [46, 447] width 52 height 52
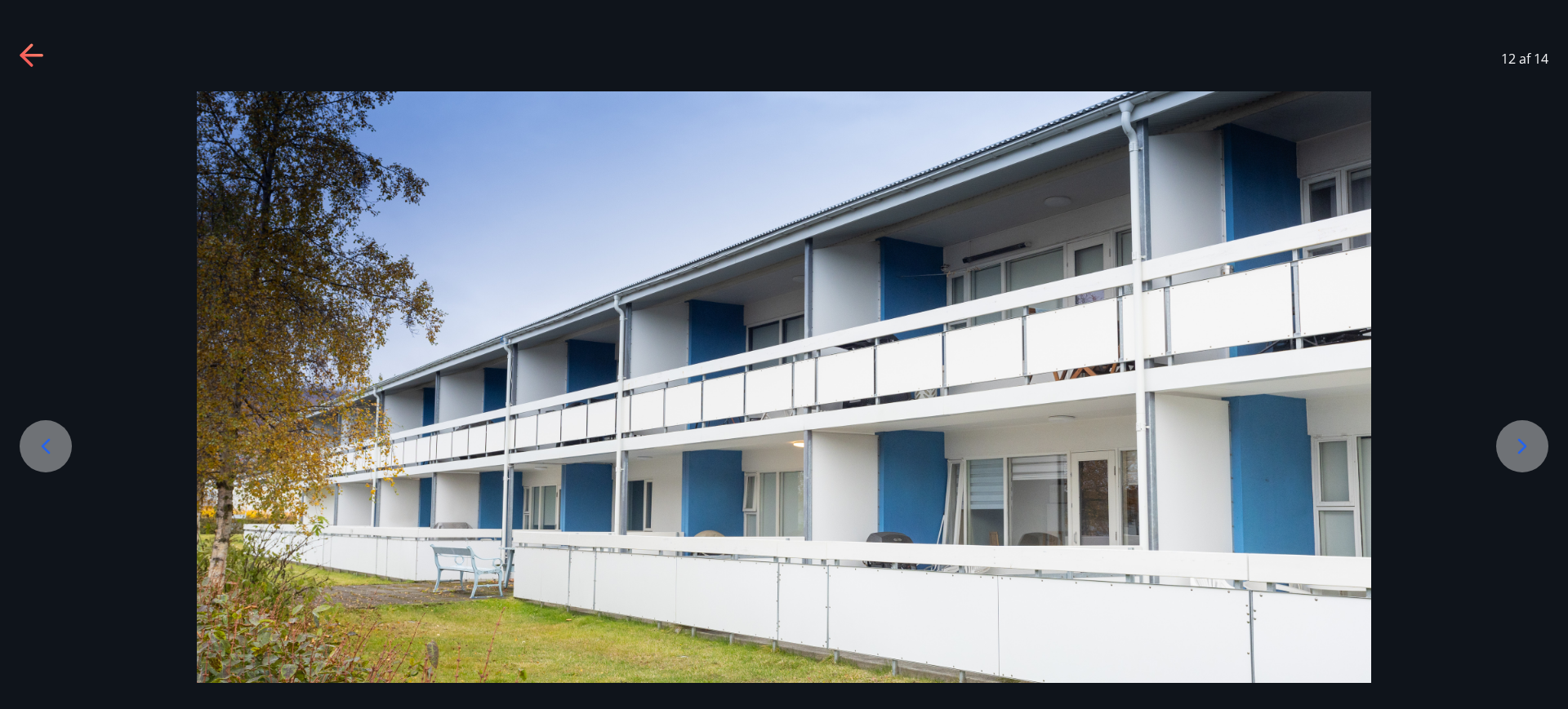
click at [35, 461] on div at bounding box center [46, 447] width 52 height 52
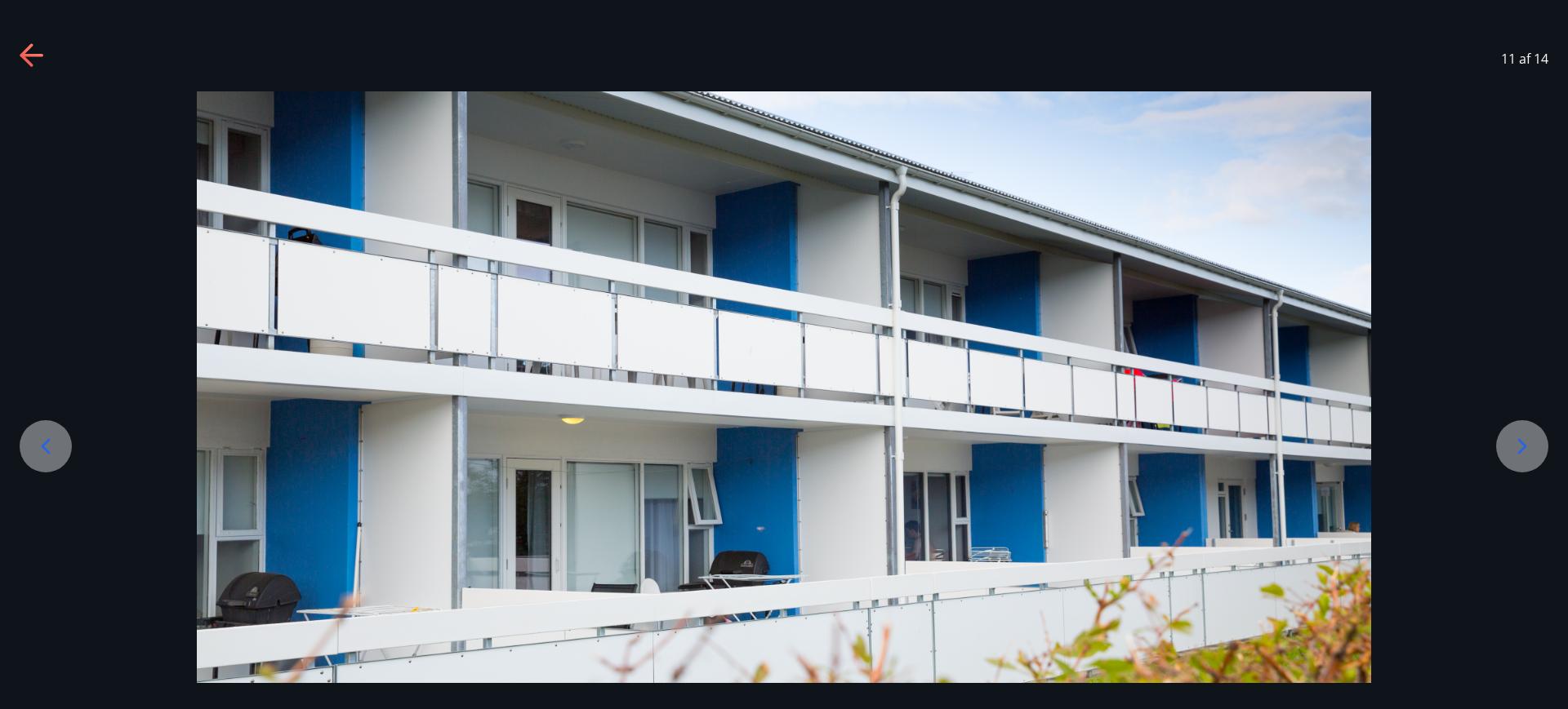
click at [35, 461] on div at bounding box center [46, 447] width 52 height 52
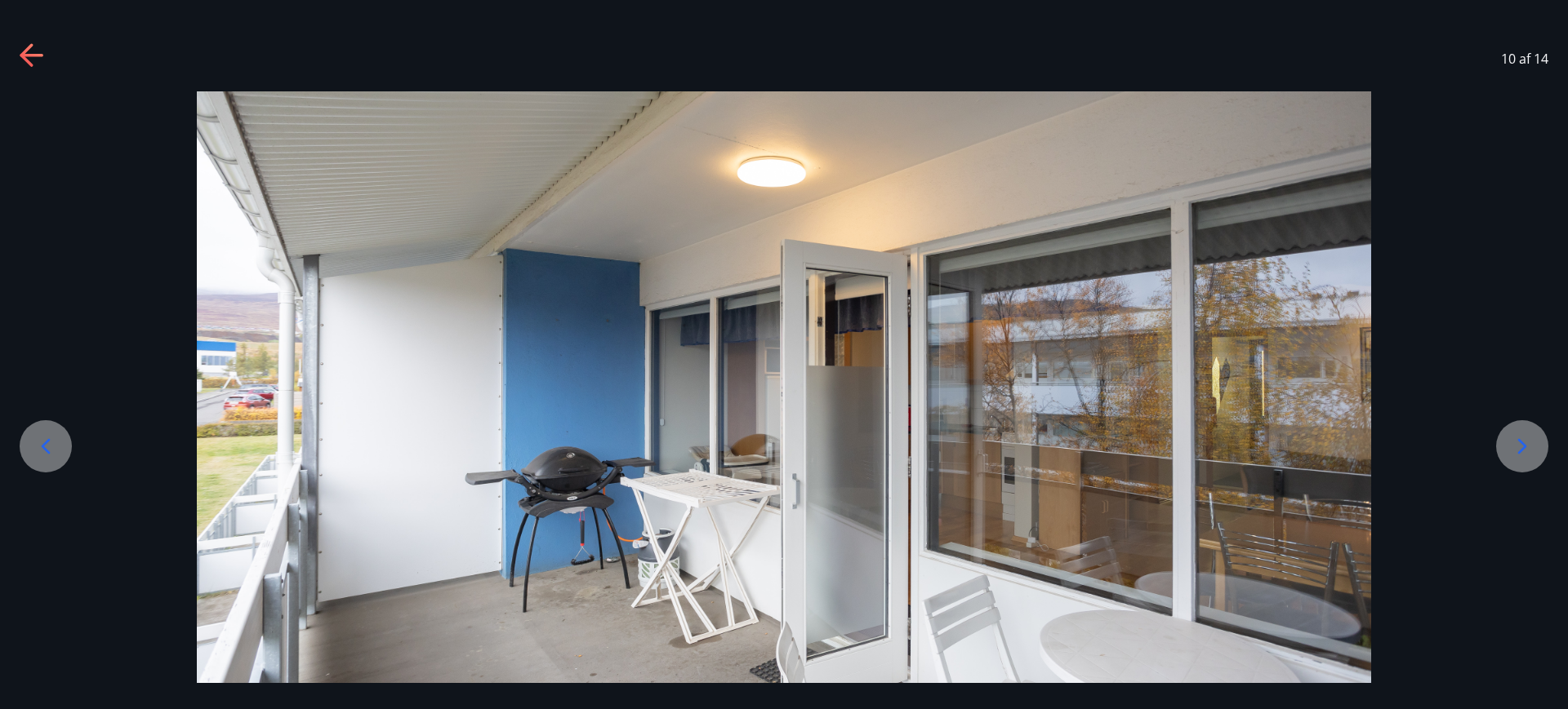
click at [35, 461] on div at bounding box center [46, 447] width 52 height 52
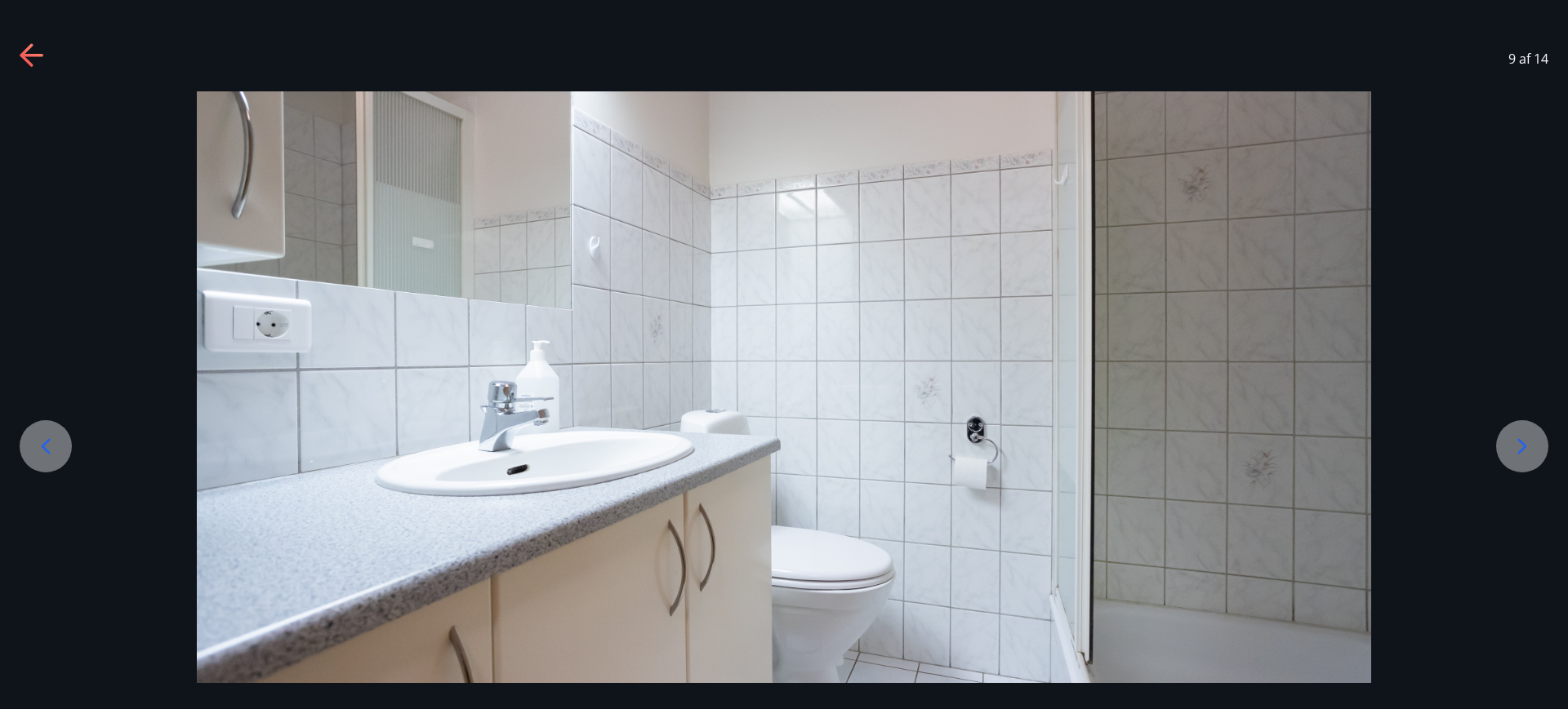
click at [35, 461] on div at bounding box center [46, 447] width 52 height 52
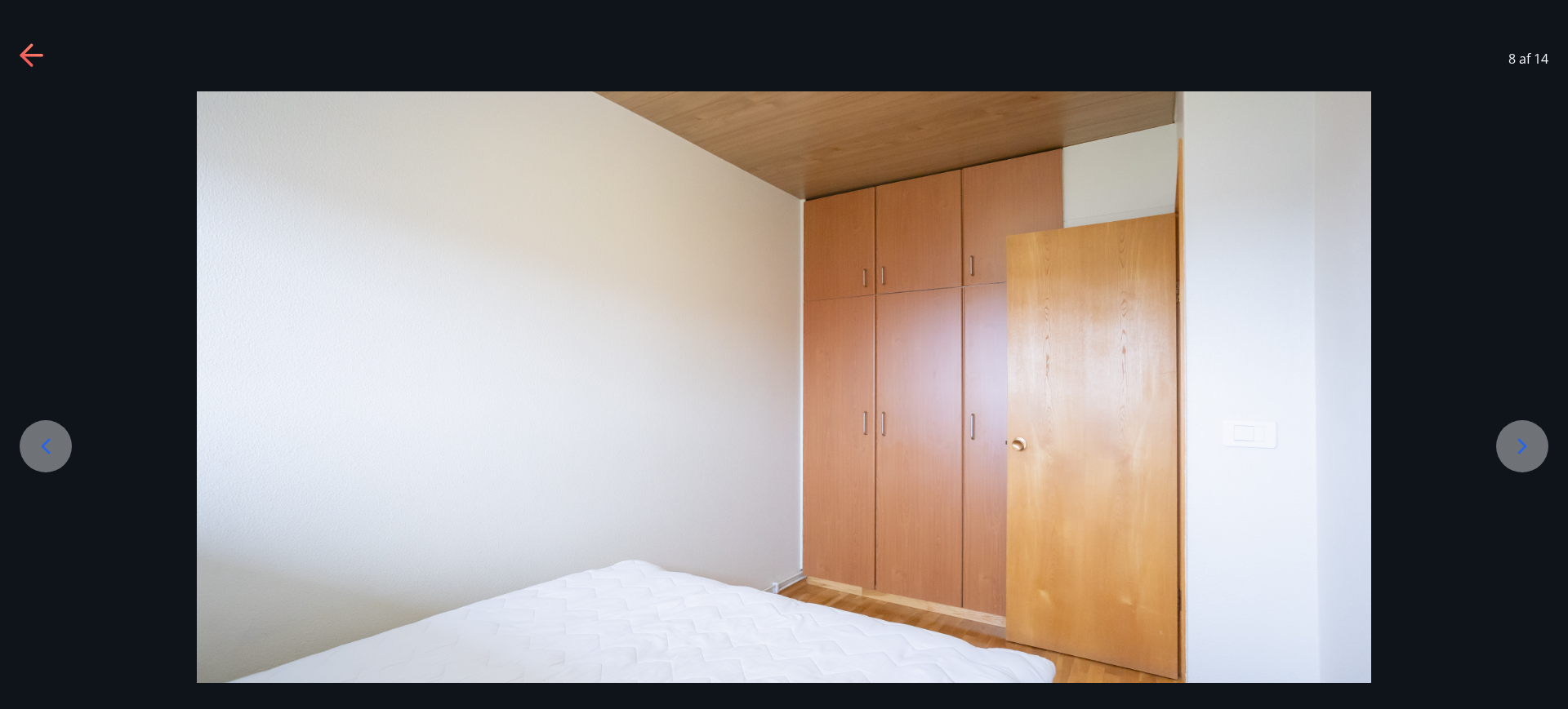
click at [35, 461] on div at bounding box center [46, 447] width 52 height 52
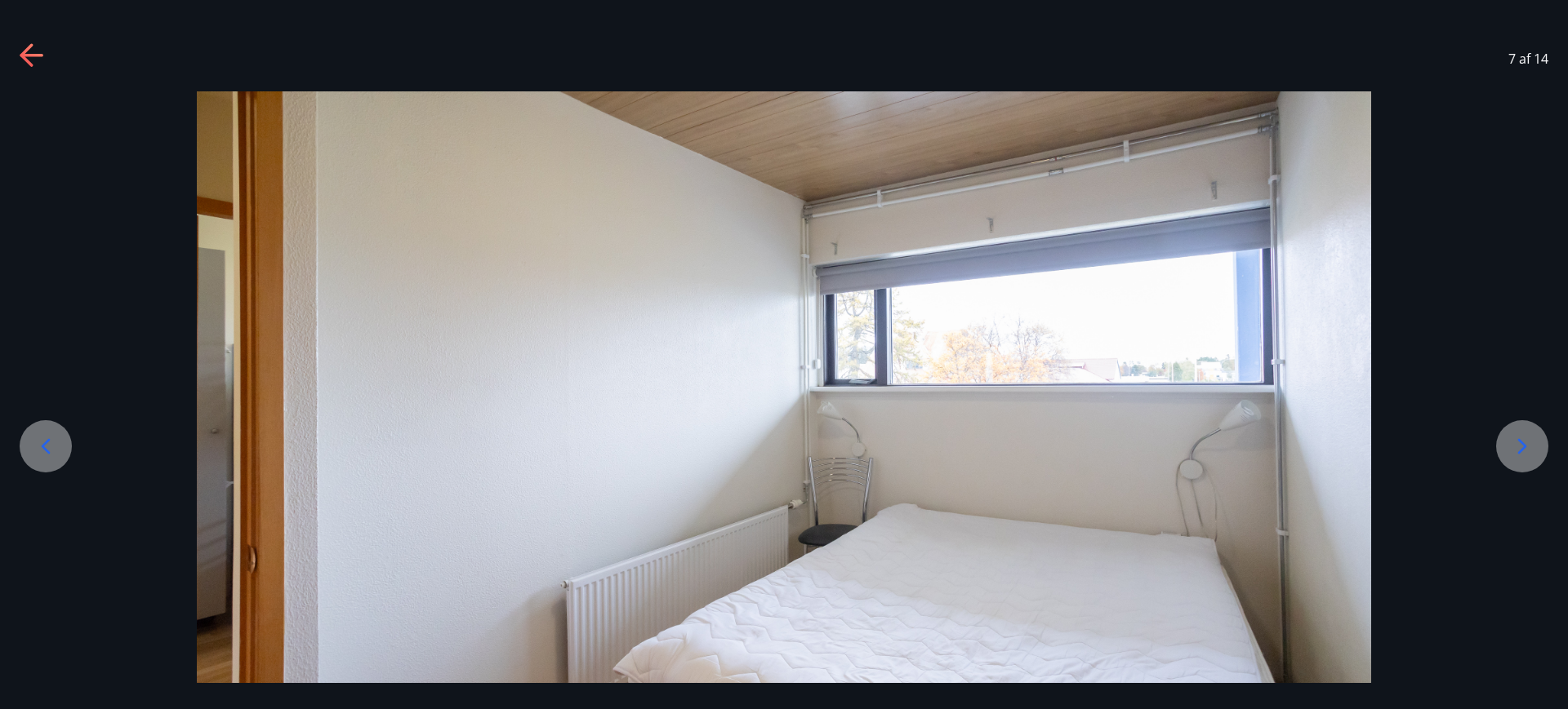
click at [35, 461] on div at bounding box center [46, 447] width 52 height 52
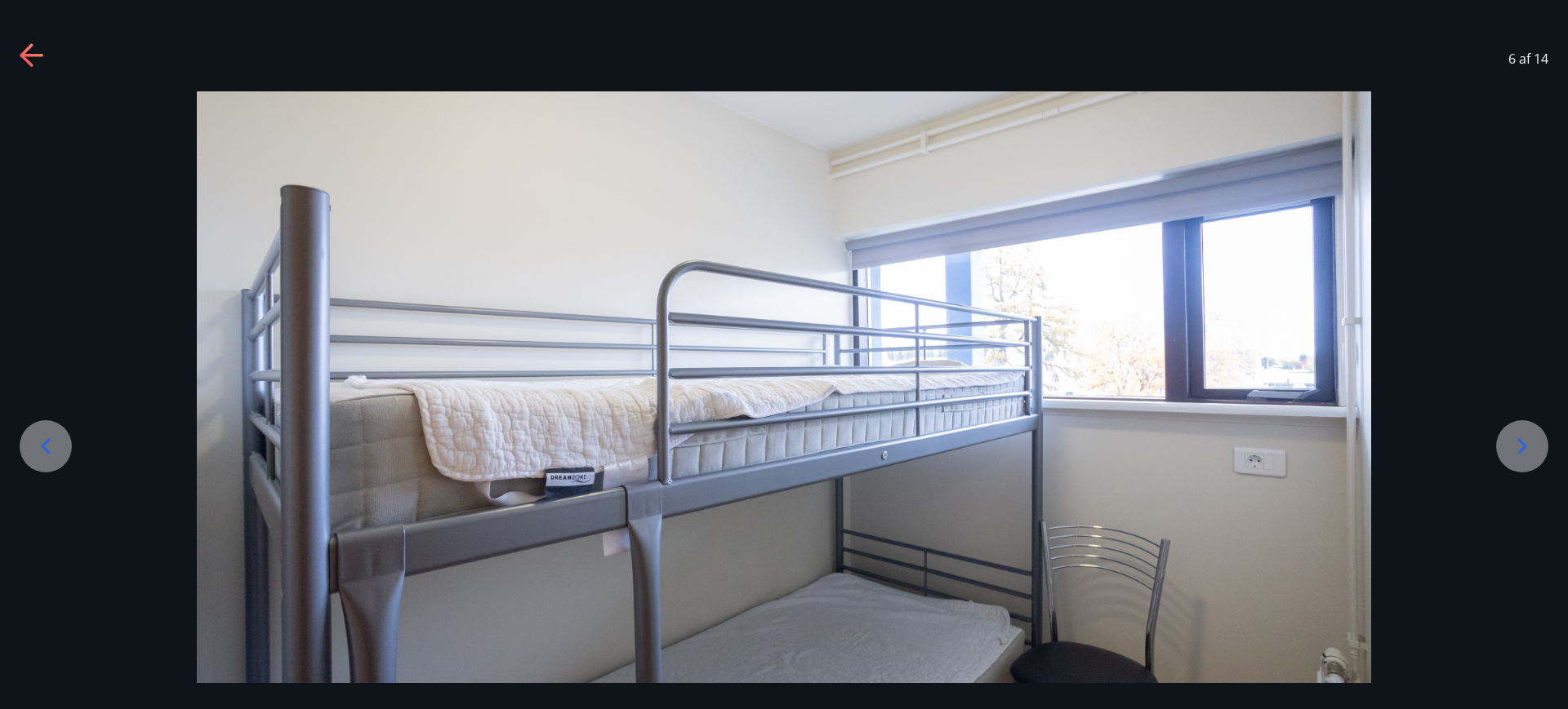
click at [35, 461] on div at bounding box center [46, 447] width 52 height 52
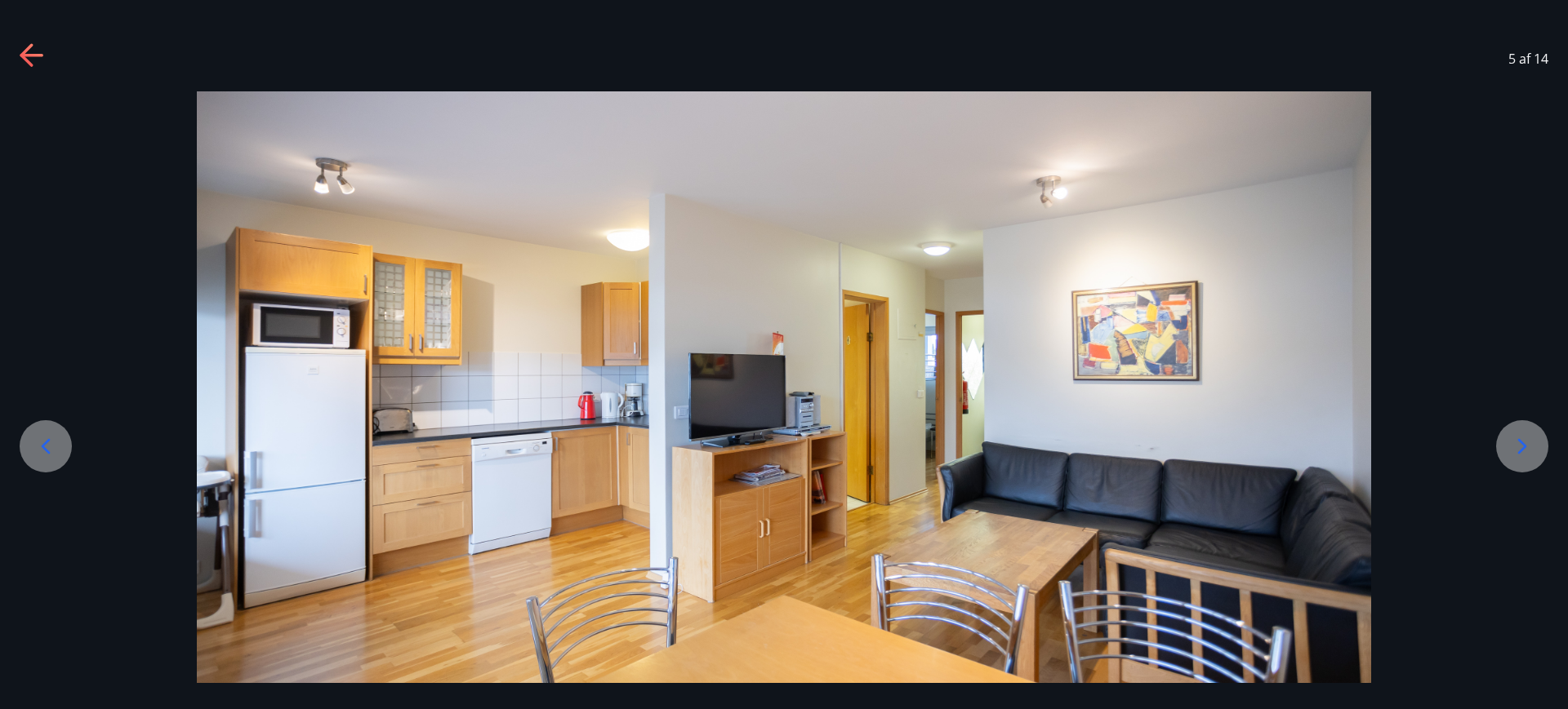
click at [35, 461] on div at bounding box center [46, 447] width 52 height 52
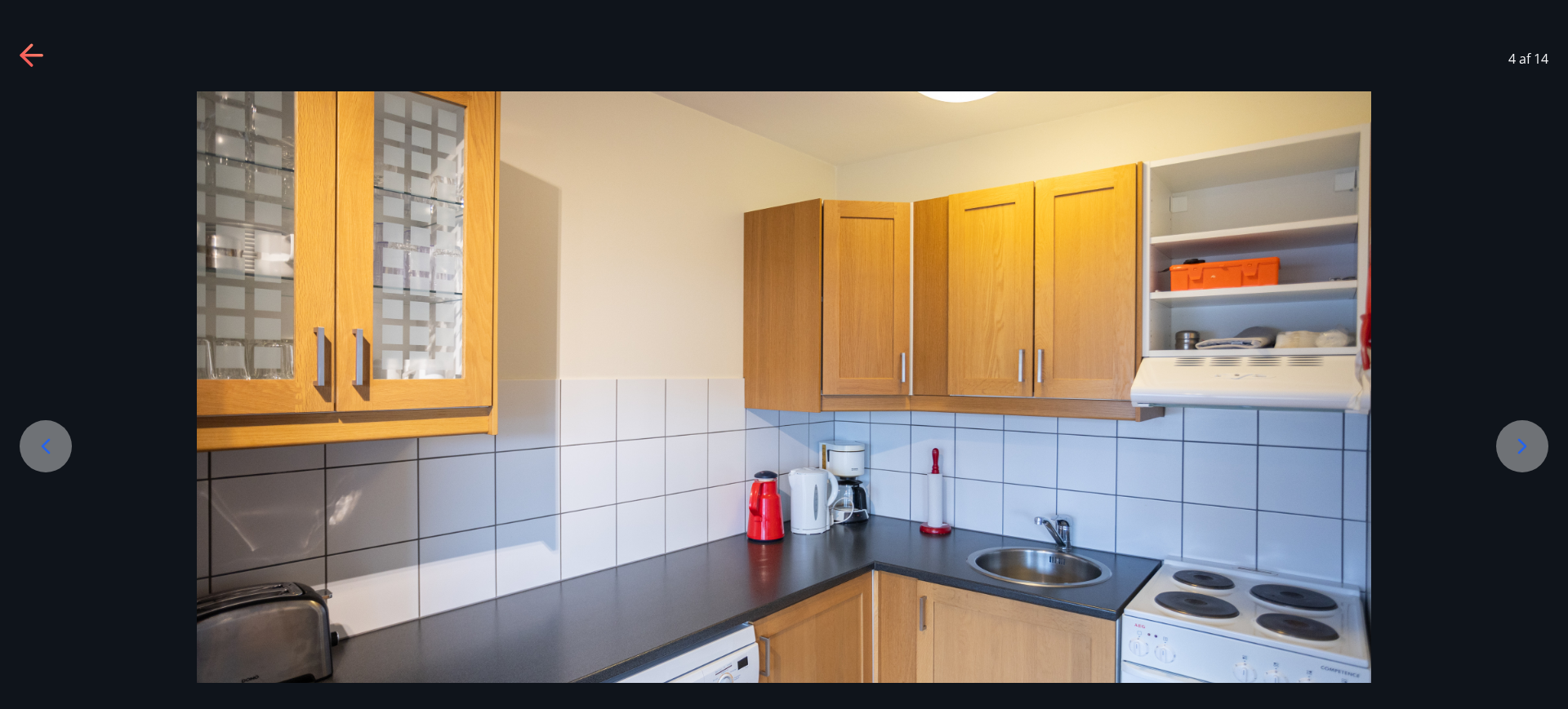
click at [35, 461] on div at bounding box center [46, 447] width 52 height 52
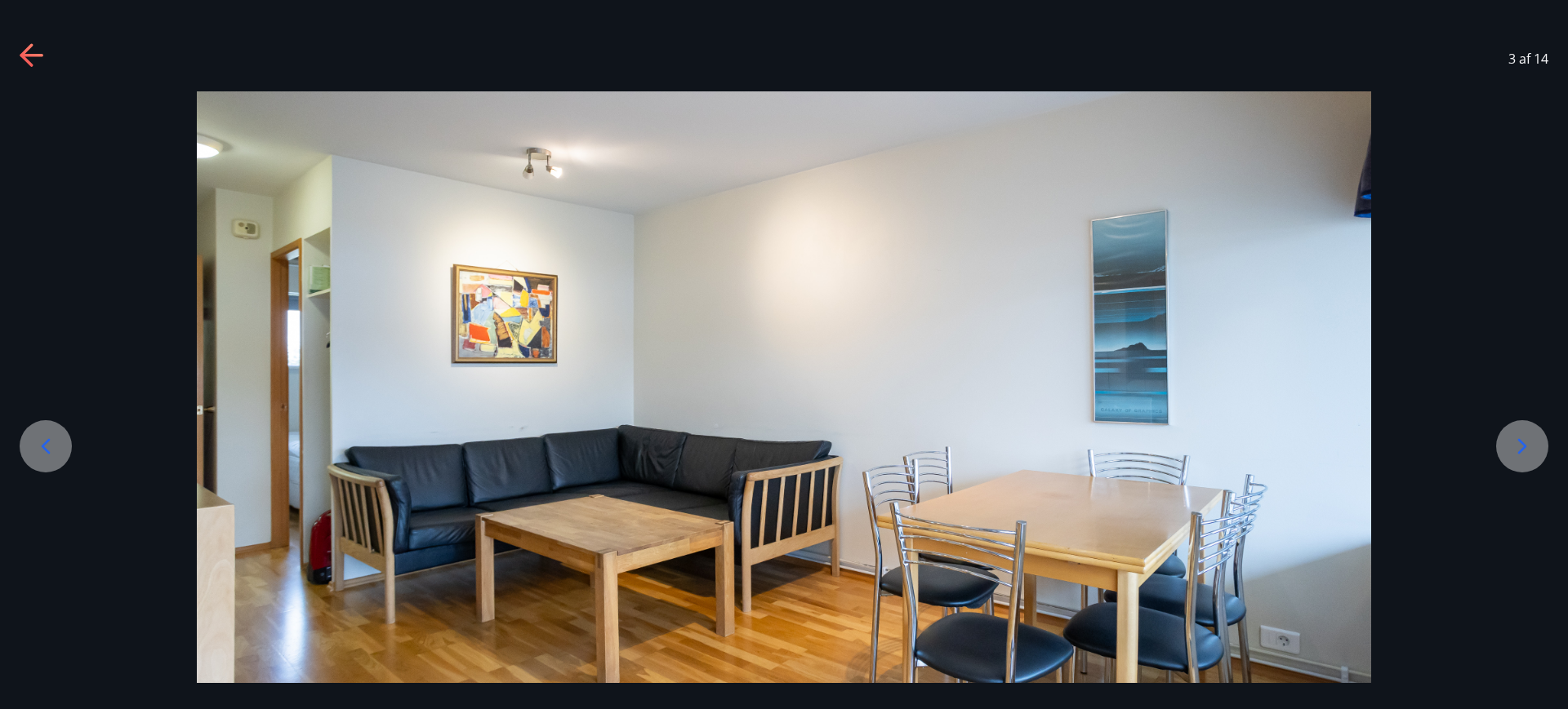
click at [35, 461] on div at bounding box center [46, 447] width 52 height 52
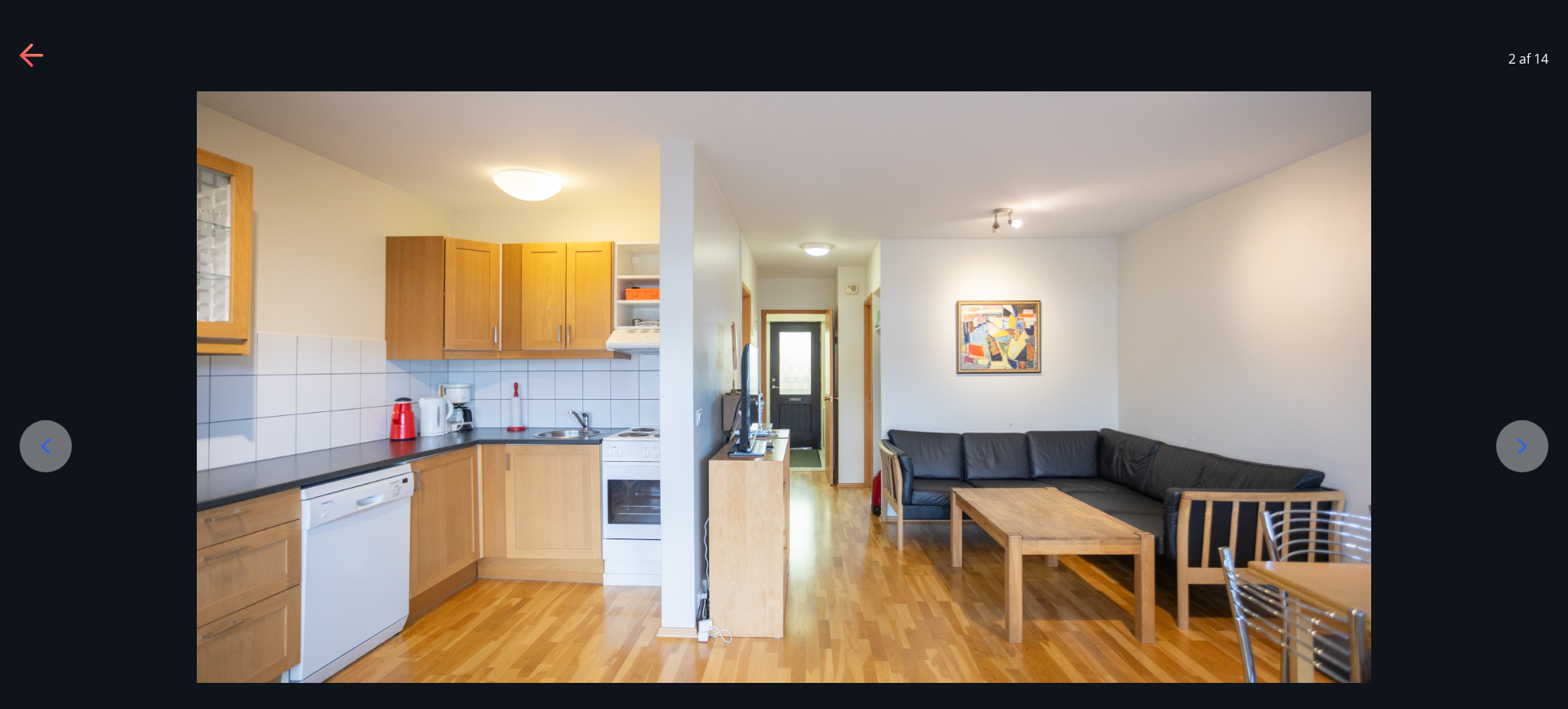
click at [35, 461] on div at bounding box center [46, 447] width 52 height 52
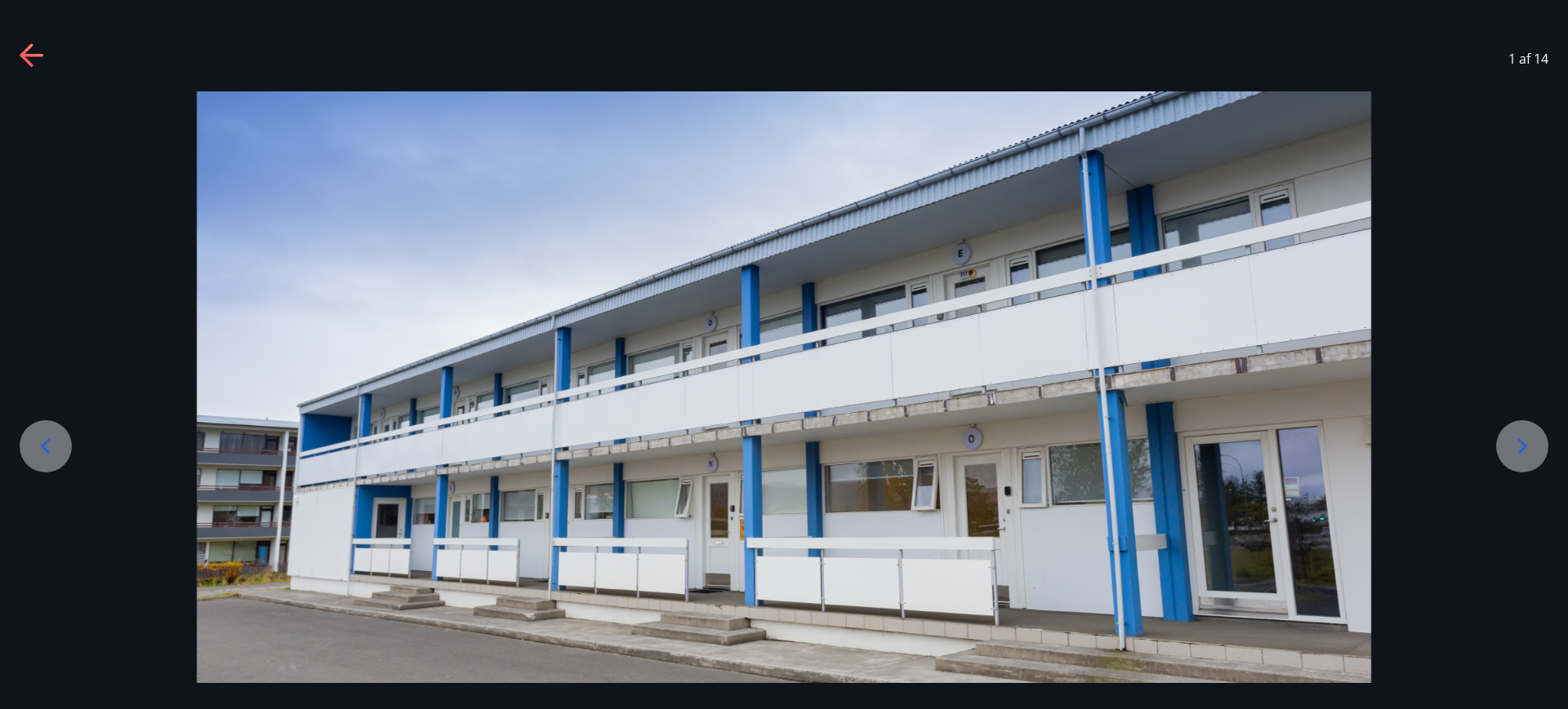
click at [35, 461] on div at bounding box center [46, 447] width 52 height 52
click at [28, 66] on icon at bounding box center [33, 57] width 26 height 26
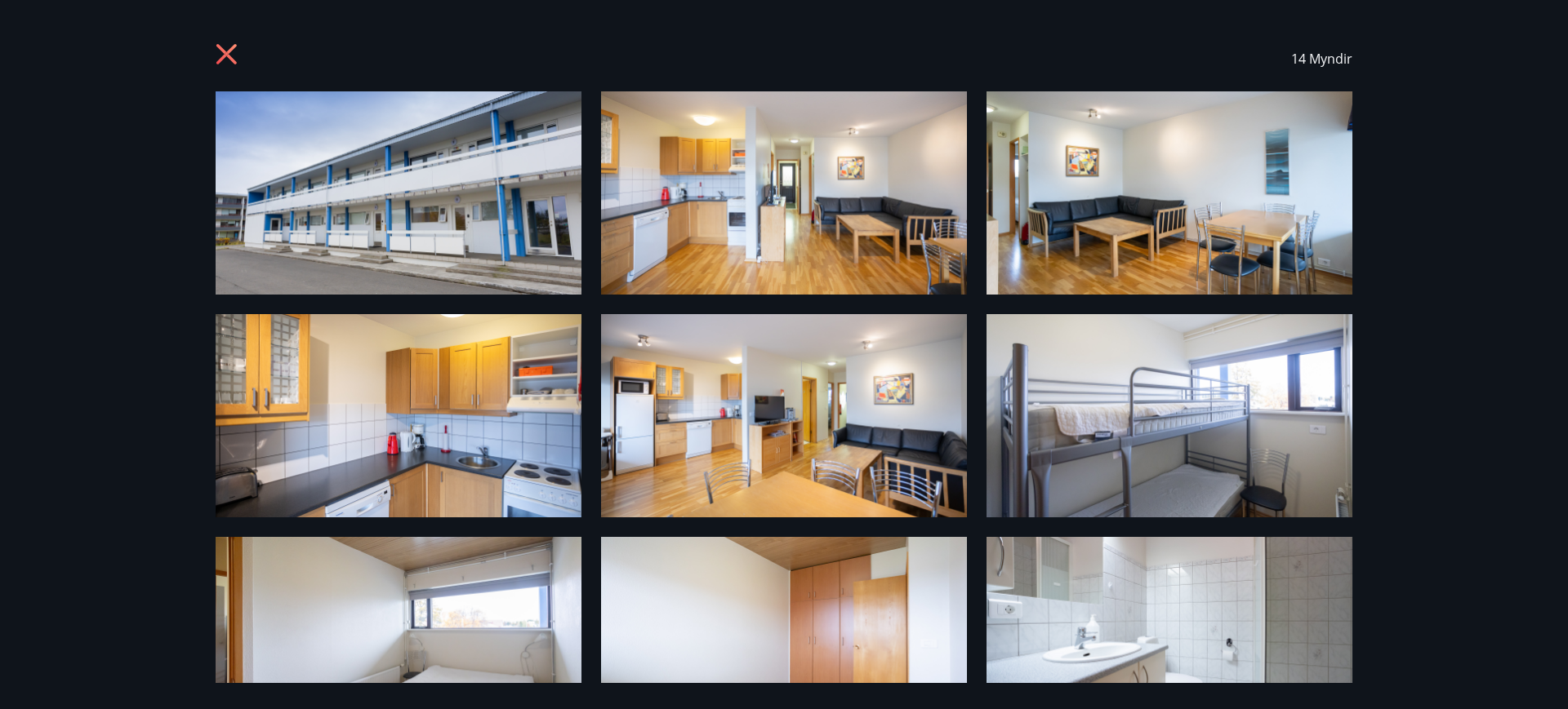
click at [235, 57] on icon at bounding box center [229, 57] width 26 height 26
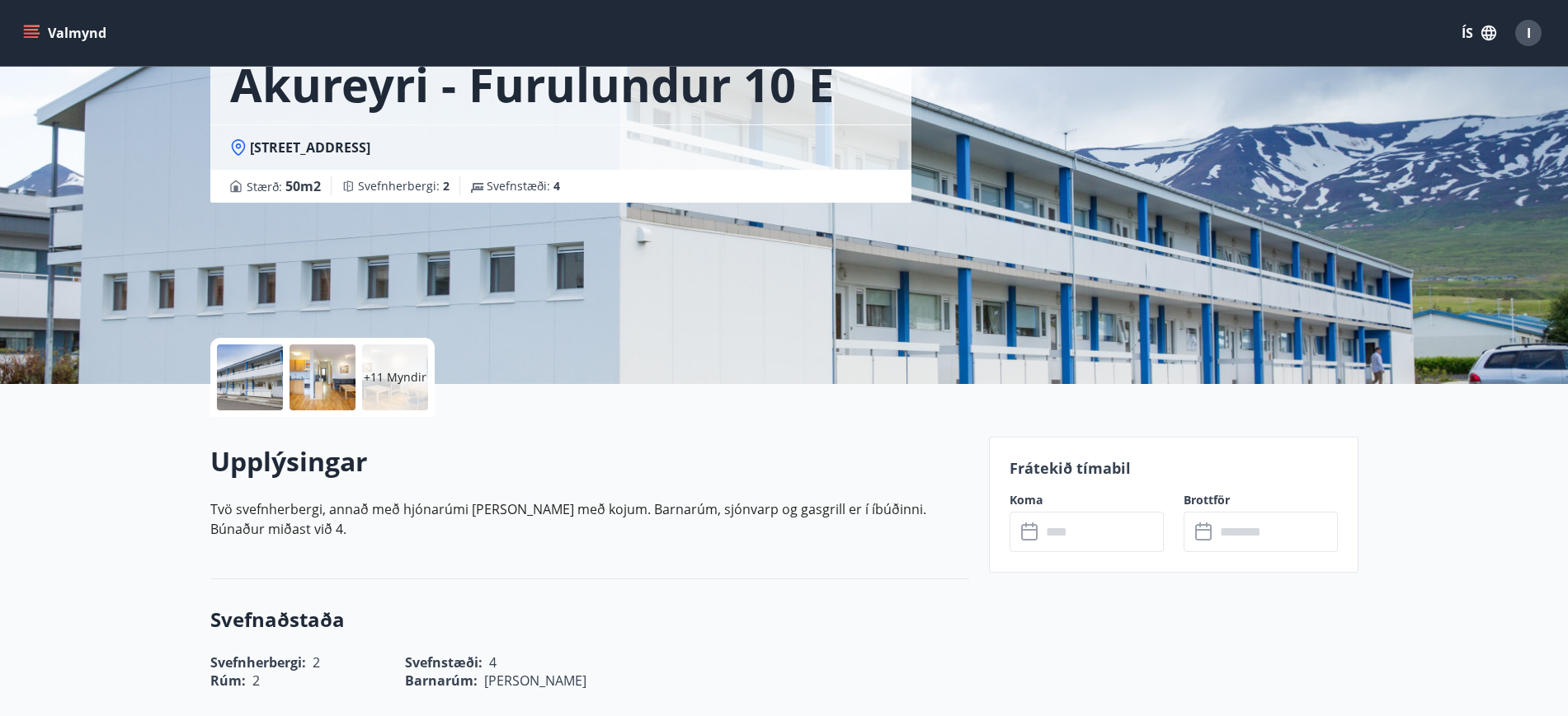
scroll to position [0, 0]
